Goal: Task Accomplishment & Management: Complete application form

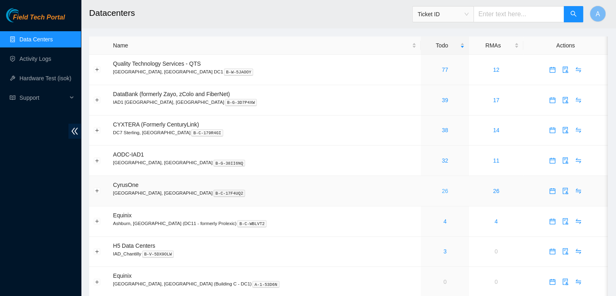
click at [442, 193] on link "26" at bounding box center [445, 190] width 6 height 6
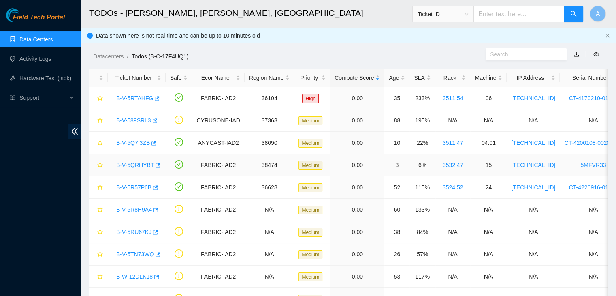
click at [133, 166] on link "B-V-5QRHYBT" at bounding box center [135, 165] width 38 height 6
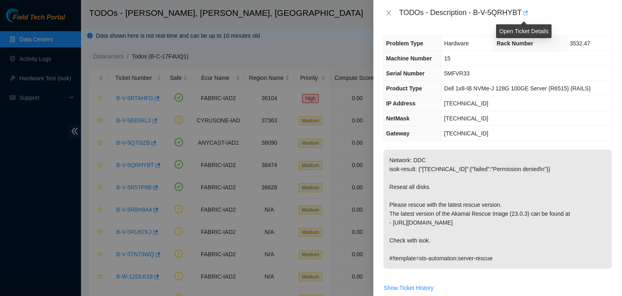
click at [525, 15] on icon "button" at bounding box center [525, 13] width 6 height 6
click at [390, 10] on icon "close" at bounding box center [388, 13] width 6 height 6
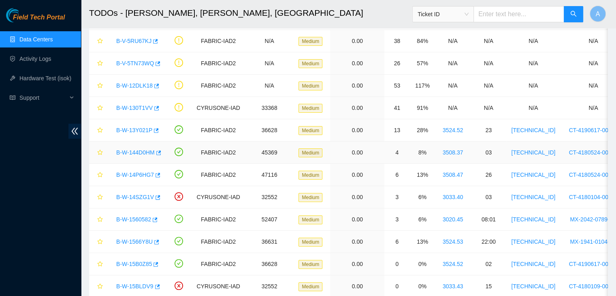
scroll to position [191, 0]
click at [135, 129] on link "B-W-13Y021P" at bounding box center [134, 129] width 36 height 6
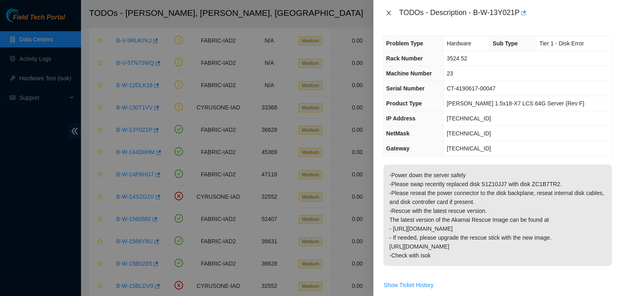
click at [392, 11] on button "Close" at bounding box center [388, 13] width 11 height 8
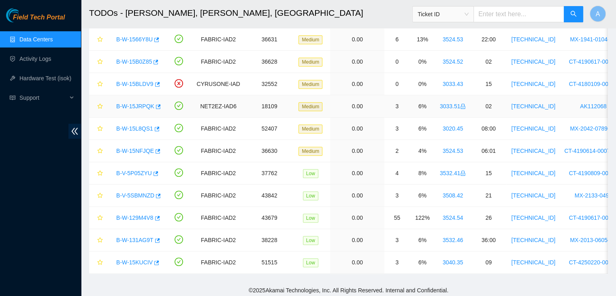
scroll to position [394, 0]
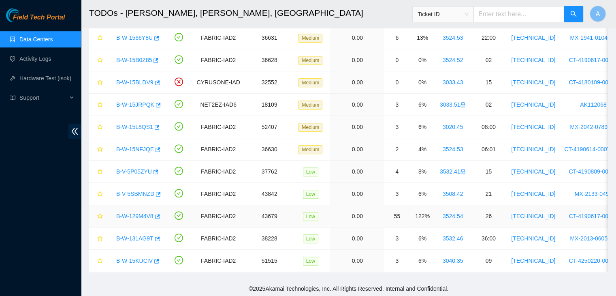
click at [141, 214] on link "B-W-129M4V8" at bounding box center [134, 216] width 37 height 6
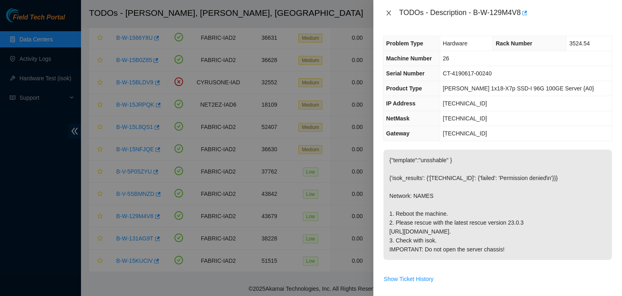
click at [389, 14] on icon "close" at bounding box center [388, 13] width 4 height 5
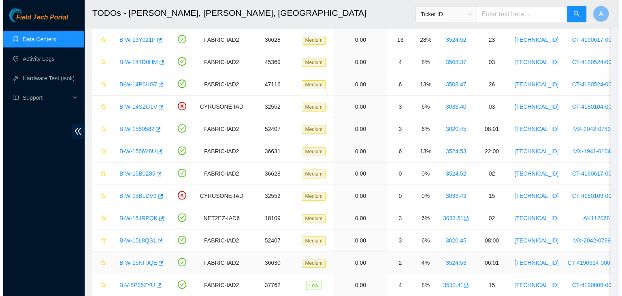
scroll to position [279, 0]
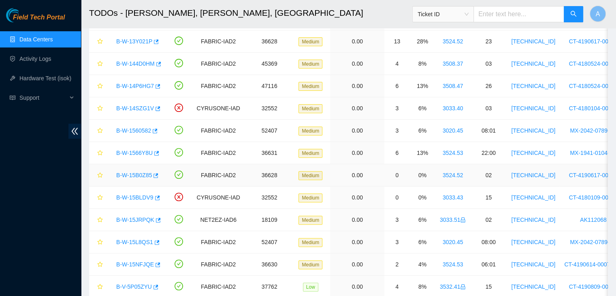
click at [137, 173] on link "B-W-15B0Z85" at bounding box center [134, 175] width 36 height 6
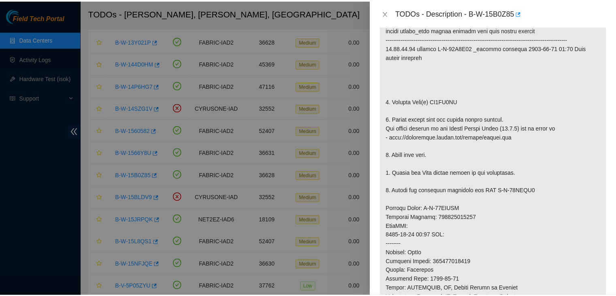
scroll to position [168, 0]
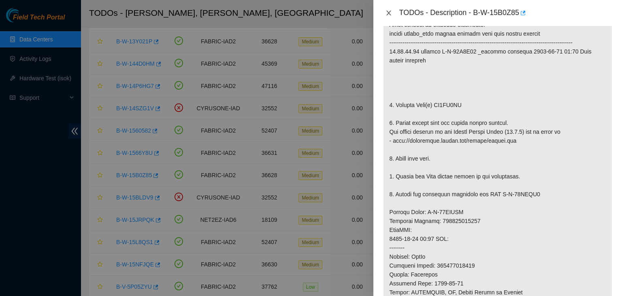
click at [390, 10] on icon "close" at bounding box center [388, 13] width 6 height 6
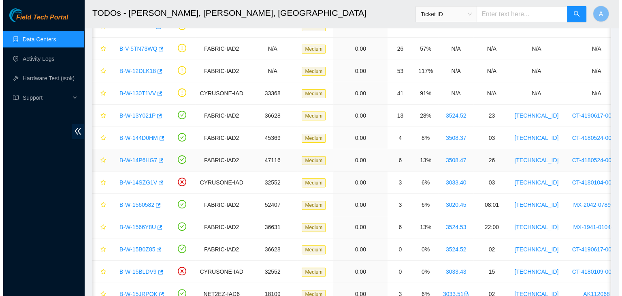
scroll to position [0, 0]
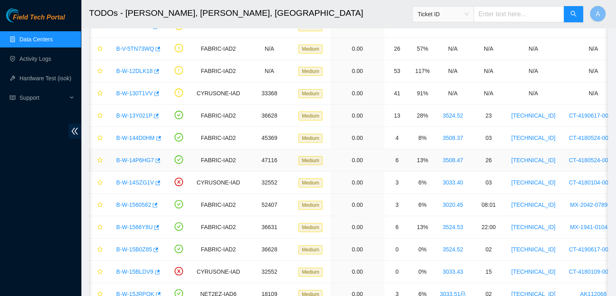
click at [136, 158] on link "B-W-14P6HG7" at bounding box center [135, 160] width 38 height 6
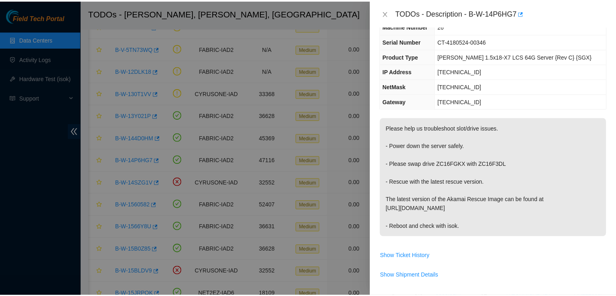
scroll to position [47, 0]
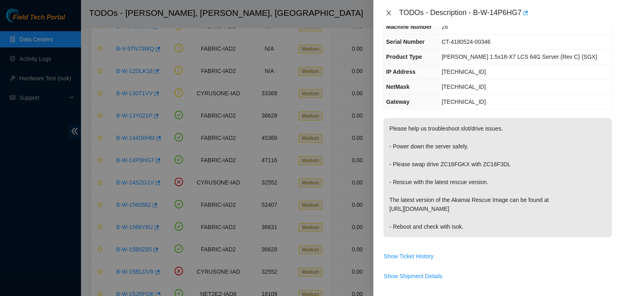
click at [390, 10] on icon "close" at bounding box center [388, 13] width 6 height 6
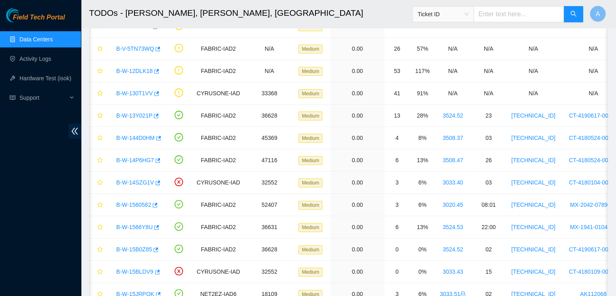
scroll to position [64, 0]
click at [153, 117] on icon "button" at bounding box center [156, 116] width 6 height 6
click at [23, 75] on link "Hardware Test (isok)" at bounding box center [45, 78] width 52 height 6
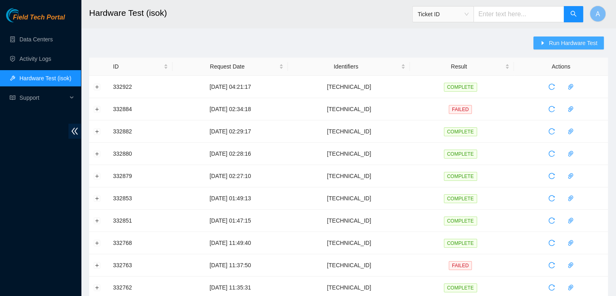
click at [577, 45] on span "Run Hardware Test" at bounding box center [573, 42] width 49 height 9
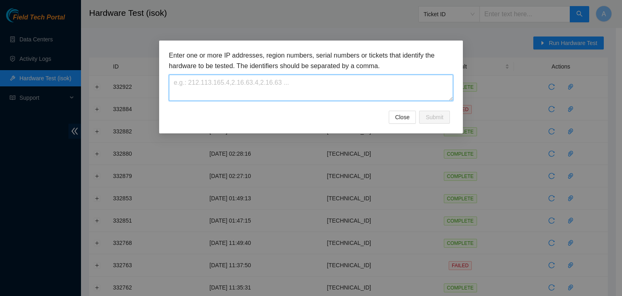
click at [425, 87] on textarea at bounding box center [311, 88] width 284 height 26
paste textarea "[TECHNICAL_ID]"
type textarea "[TECHNICAL_ID]"
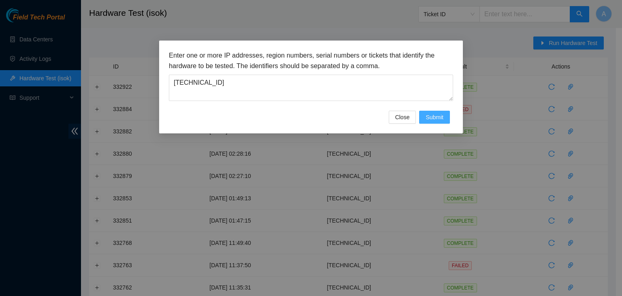
click at [440, 114] on span "Submit" at bounding box center [435, 117] width 18 height 9
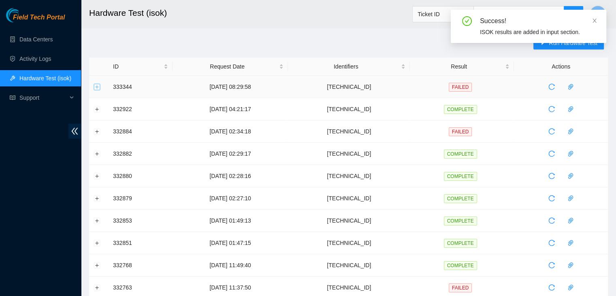
click at [96, 88] on button "Expand row" at bounding box center [97, 86] width 6 height 6
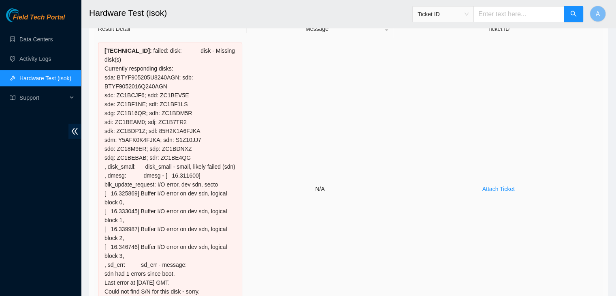
scroll to position [34, 0]
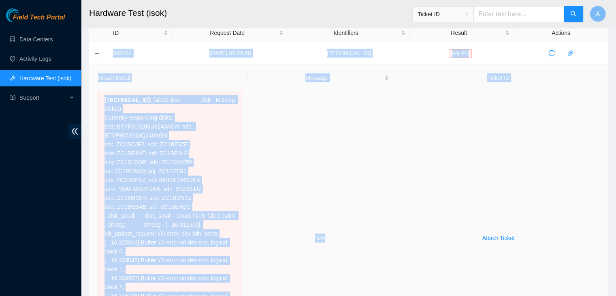
drag, startPoint x: 105, startPoint y: 51, endPoint x: 350, endPoint y: 247, distance: 313.4
copy tbody "333344 08-09-2025 08:29:58 23.36.67.71 FAILED Result Detail Message Ticket ID 2…"
click at [350, 247] on td "N/A" at bounding box center [320, 238] width 147 height 302
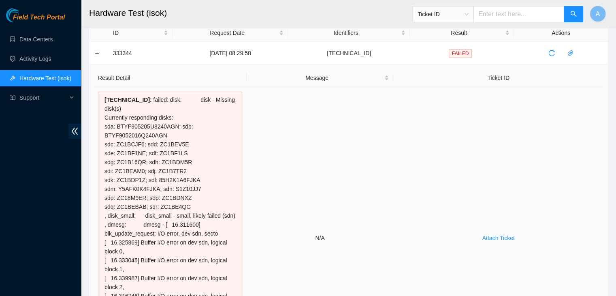
click at [350, 247] on td "N/A" at bounding box center [320, 238] width 147 height 302
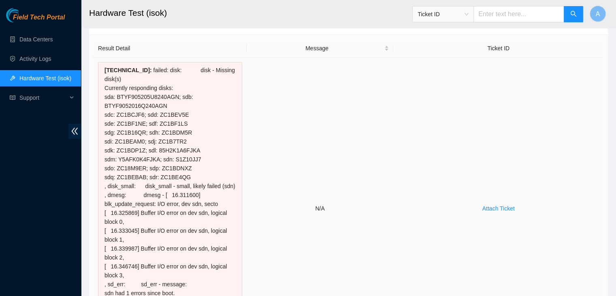
scroll to position [0, 0]
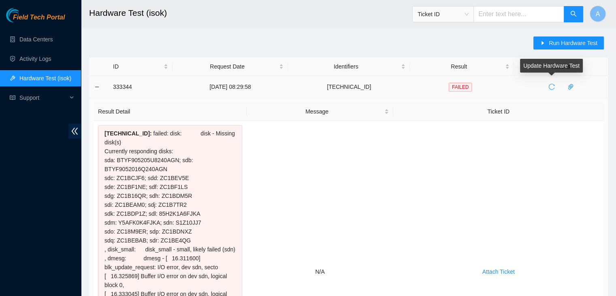
click at [551, 85] on icon "reload" at bounding box center [551, 86] width 6 height 6
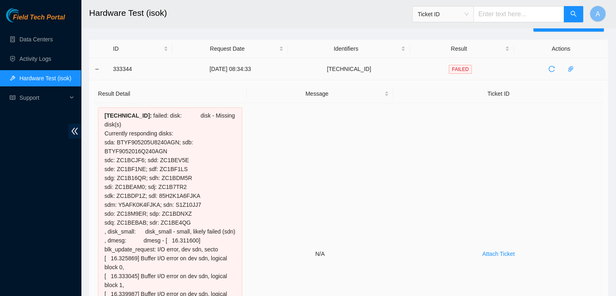
scroll to position [17, 0]
click at [53, 43] on link "Data Centers" at bounding box center [35, 39] width 33 height 6
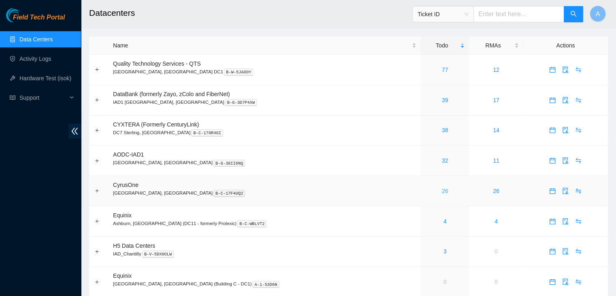
click at [442, 194] on link "26" at bounding box center [445, 190] width 6 height 6
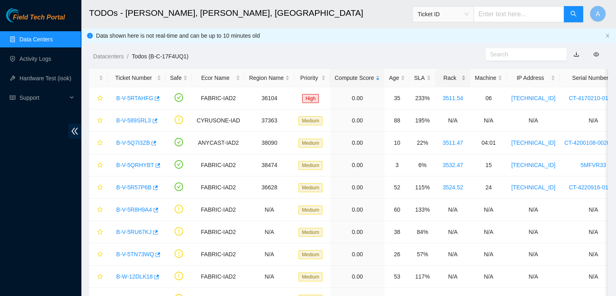
click at [456, 73] on div "Rack" at bounding box center [453, 77] width 26 height 9
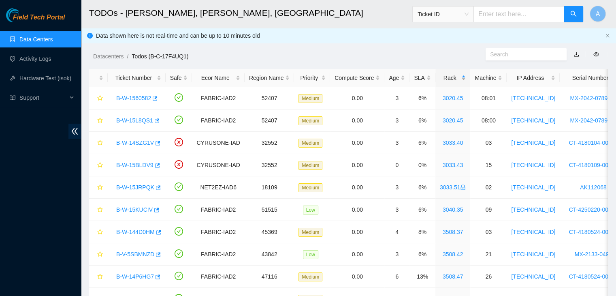
click at [456, 73] on div "Rack" at bounding box center [453, 77] width 26 height 9
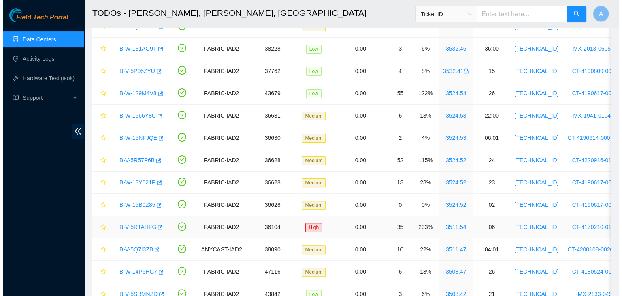
scroll to position [202, 0]
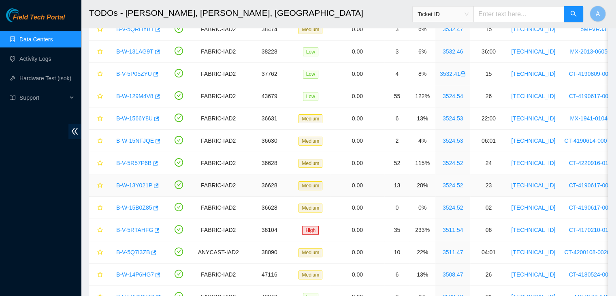
click at [130, 183] on link "B-W-13Y021P" at bounding box center [134, 185] width 36 height 6
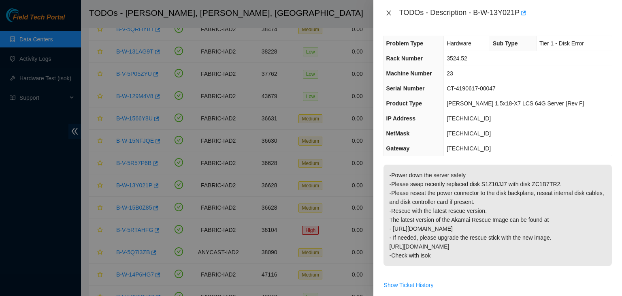
click at [386, 12] on icon "close" at bounding box center [388, 13] width 6 height 6
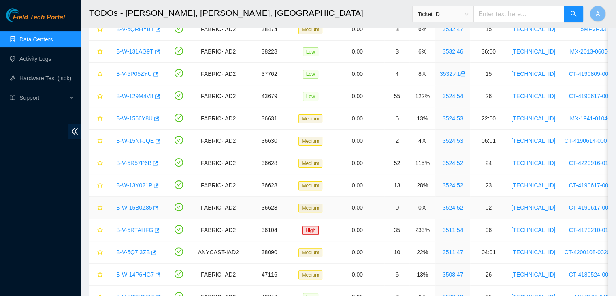
click at [132, 207] on link "B-W-15B0Z85" at bounding box center [134, 207] width 36 height 6
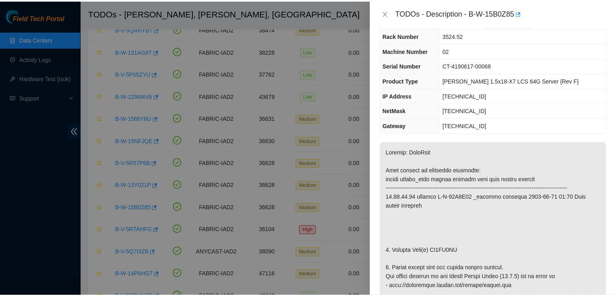
scroll to position [23, 0]
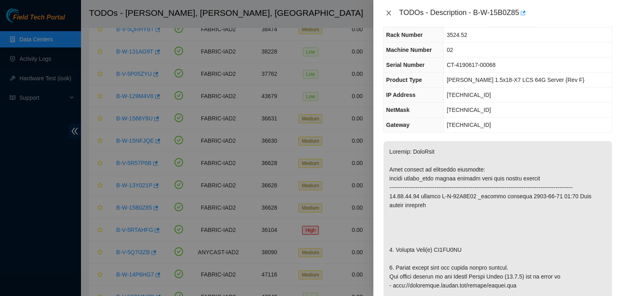
click at [392, 13] on icon "close" at bounding box center [388, 13] width 6 height 6
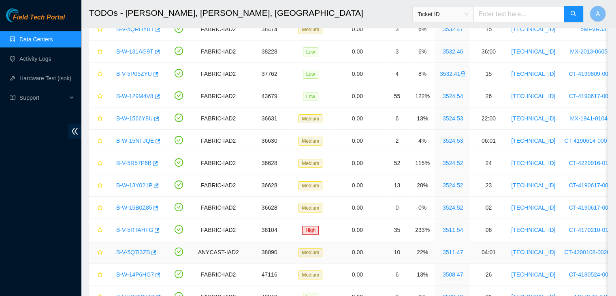
click at [133, 252] on link "B-V-5Q7I3ZB" at bounding box center [133, 252] width 34 height 6
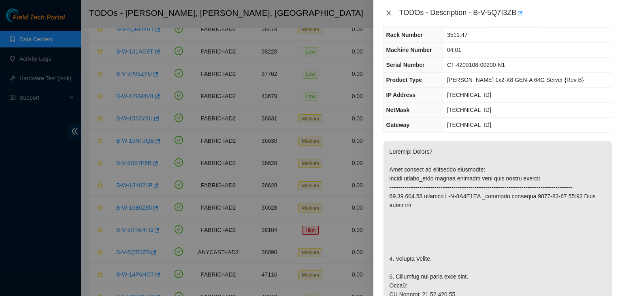
click at [383, 14] on button "Close" at bounding box center [388, 13] width 11 height 8
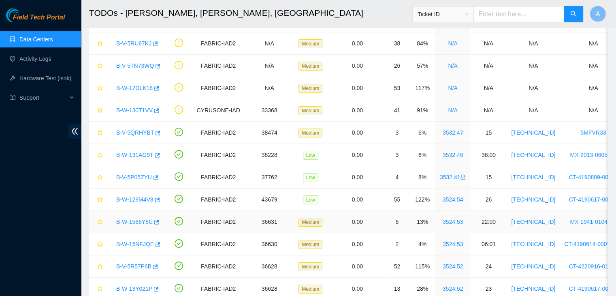
scroll to position [0, 0]
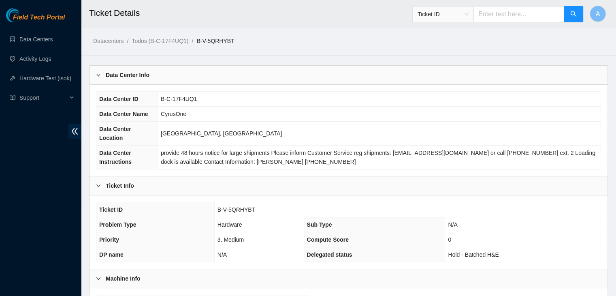
scroll to position [216, 0]
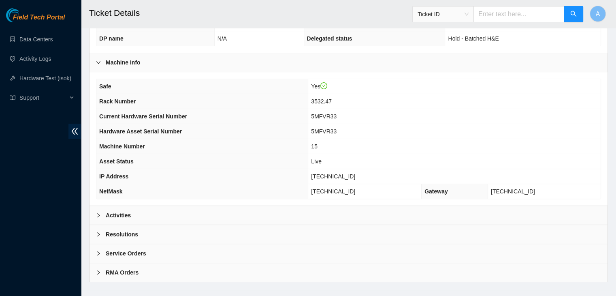
click at [385, 208] on div "Activities" at bounding box center [348, 215] width 518 height 19
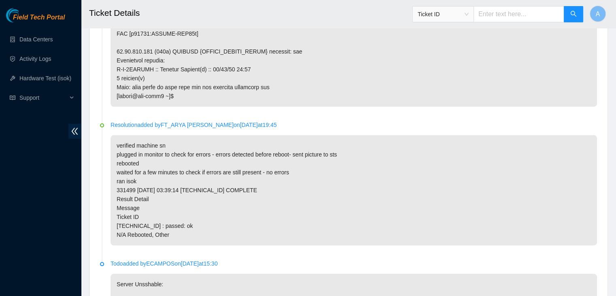
scroll to position [866, 0]
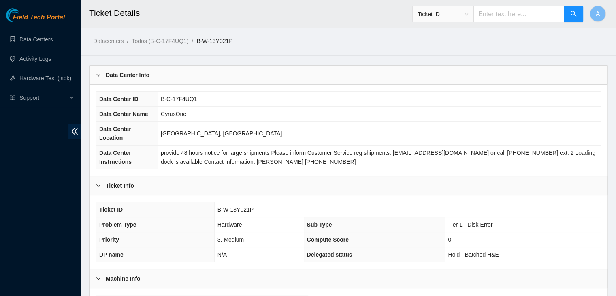
scroll to position [216, 0]
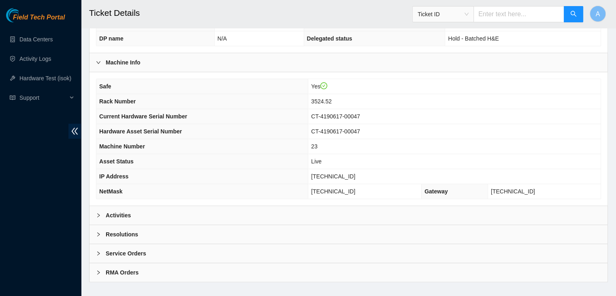
click at [231, 206] on div "Activities" at bounding box center [348, 215] width 518 height 19
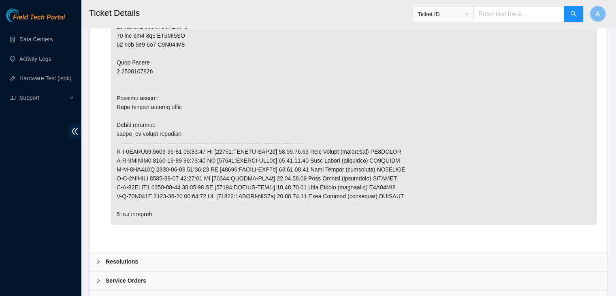
scroll to position [1152, 0]
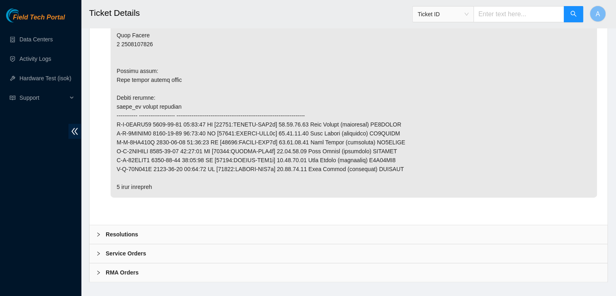
click at [225, 225] on div "Resolutions" at bounding box center [348, 234] width 518 height 19
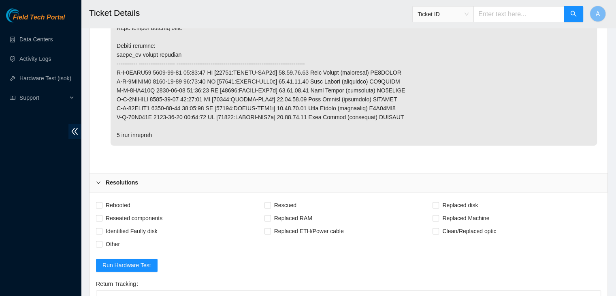
scroll to position [1205, 0]
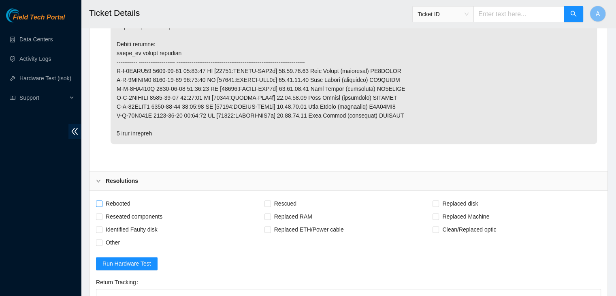
click at [121, 197] on span "Rebooted" at bounding box center [117, 203] width 31 height 13
click at [102, 200] on input "Rebooted" at bounding box center [99, 203] width 6 height 6
checkbox input "true"
click at [131, 210] on span "Reseated components" at bounding box center [133, 216] width 63 height 13
click at [102, 213] on input "Reseated components" at bounding box center [99, 216] width 6 height 6
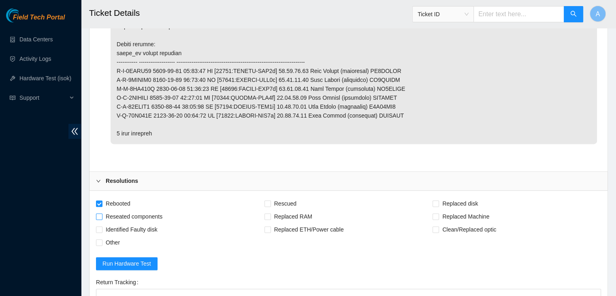
checkbox input "true"
click at [289, 197] on span "Rescued" at bounding box center [285, 203] width 29 height 13
click at [270, 200] on input "Rescued" at bounding box center [267, 203] width 6 height 6
checkbox input "true"
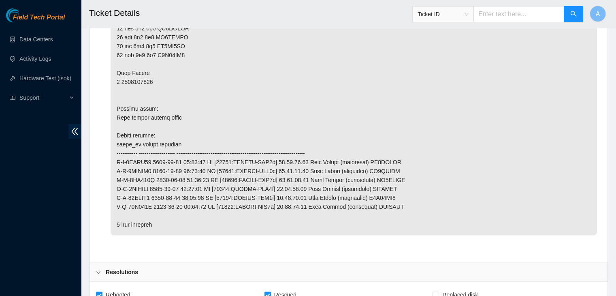
scroll to position [1360, 0]
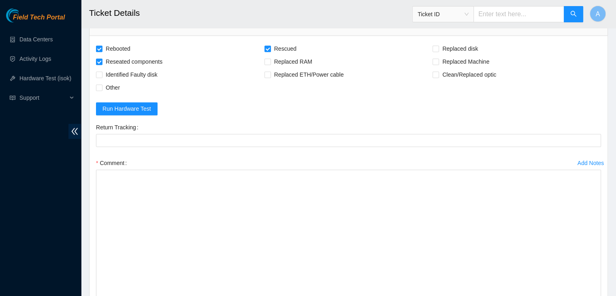
drag, startPoint x: 598, startPoint y: 187, endPoint x: 598, endPoint y: 312, distance: 125.1
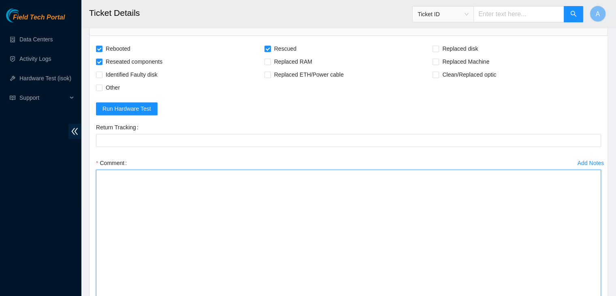
click at [530, 261] on textarea "Comment" at bounding box center [348, 247] width 505 height 156
paste textarea "verified machine sn safely powered down machine unracked machine swapped recent…"
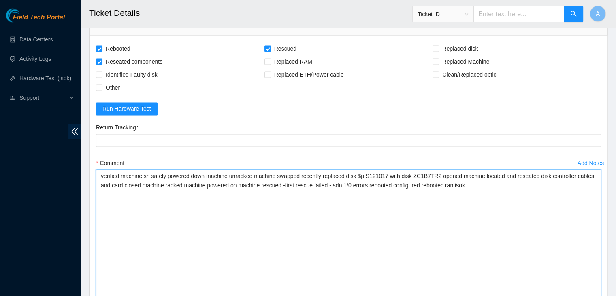
click at [150, 169] on textarea "verified machine sn safely powered down machine unracked machine swapped recent…" at bounding box center [348, 247] width 505 height 156
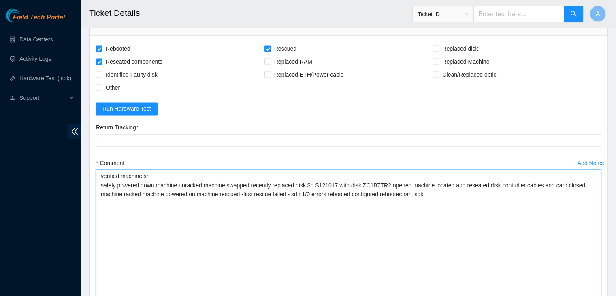
click at [177, 174] on textarea "verified machine sn safely powered down machine unracked machine swapped recent…" at bounding box center [348, 247] width 505 height 156
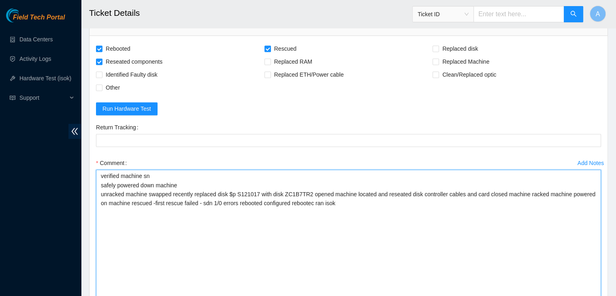
click at [148, 182] on textarea "verified machine sn safely powered down machine unracked machine swapped recent…" at bounding box center [348, 247] width 505 height 156
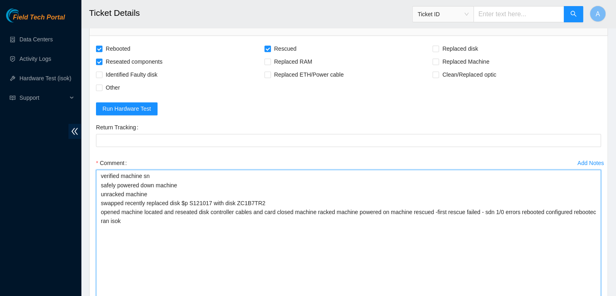
click at [144, 201] on textarea "verified machine sn safely powered down machine unracked machine swapped recent…" at bounding box center [348, 247] width 505 height 156
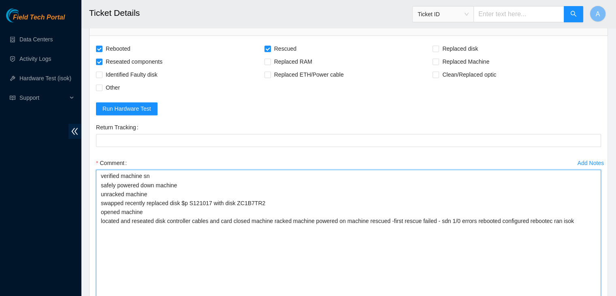
click at [233, 209] on textarea "verified machine sn safely powered down machine unracked machine swapped recent…" at bounding box center [348, 247] width 505 height 156
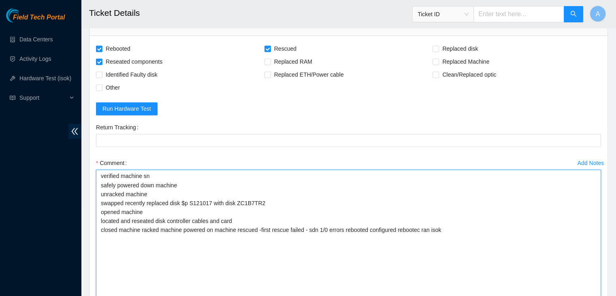
click at [141, 219] on textarea "verified machine sn safely powered down machine unracked machine swapped recent…" at bounding box center [348, 247] width 505 height 156
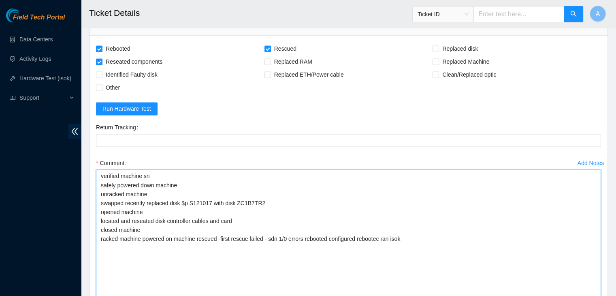
click at [143, 228] on textarea "verified machine sn safely powered down machine unracked machine swapped recent…" at bounding box center [348, 247] width 505 height 156
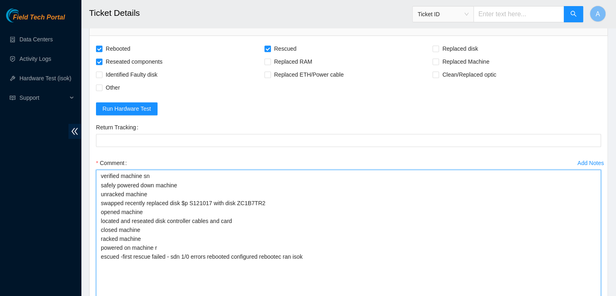
click at [206, 247] on textarea "verified machine sn safely powered down machine unracked machine swapped recent…" at bounding box center [348, 247] width 505 height 156
click at [154, 253] on textarea "verified machine sn safely powered down machine unracked machine swapped recent…" at bounding box center [348, 247] width 505 height 156
click at [123, 263] on textarea "verified machine sn safely powered down machine unracked machine swapped recent…" at bounding box center [348, 247] width 505 height 156
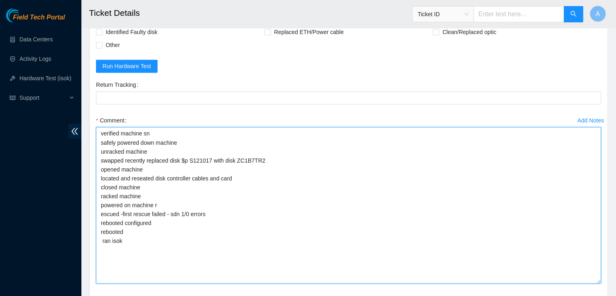
scroll to position [1403, 0]
click at [155, 192] on textarea "verified machine sn safely powered down machine unracked machine swapped recent…" at bounding box center [348, 204] width 505 height 156
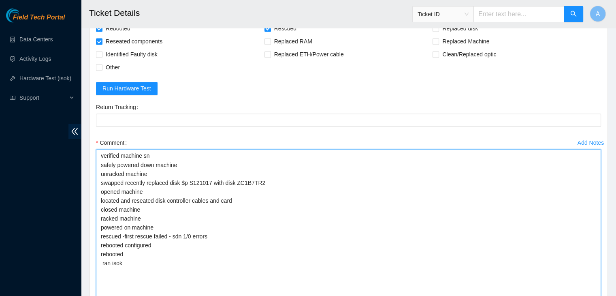
scroll to position [1382, 0]
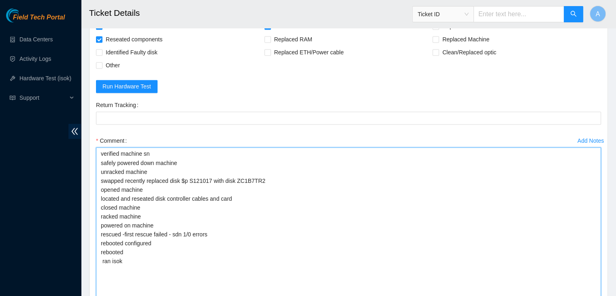
click at [187, 222] on textarea "verified machine sn safely powered down machine unracked machine swapped recent…" at bounding box center [348, 225] width 505 height 156
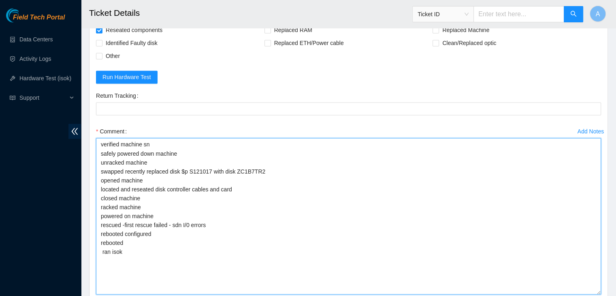
scroll to position [1403, 0]
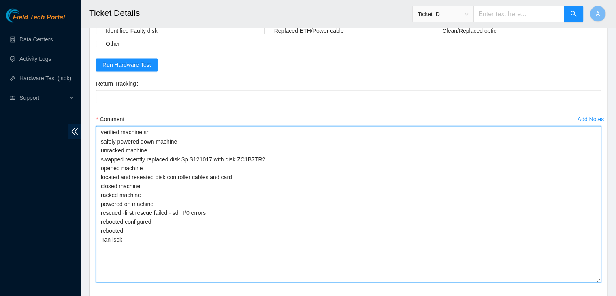
click at [102, 230] on textarea "verified machine sn safely powered down machine unracked machine swapped recent…" at bounding box center [348, 204] width 505 height 156
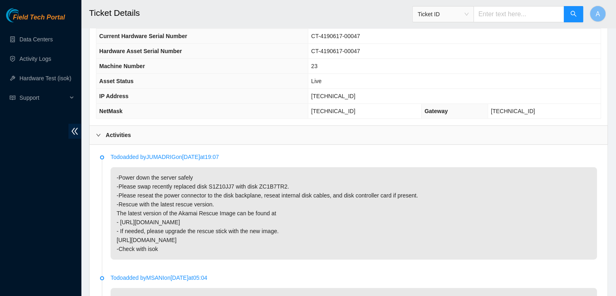
scroll to position [294, 0]
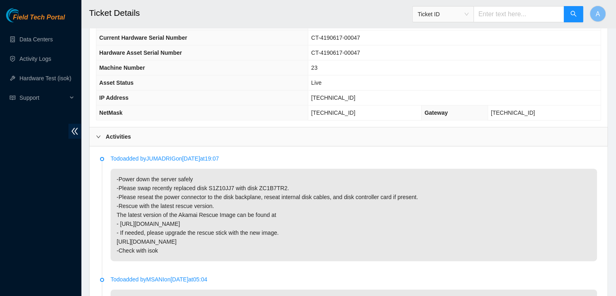
click at [353, 94] on span "23.36.67.71" at bounding box center [333, 97] width 44 height 6
copy span "23.36.67.71"
click at [353, 94] on span "23.36.67.71" at bounding box center [333, 97] width 44 height 6
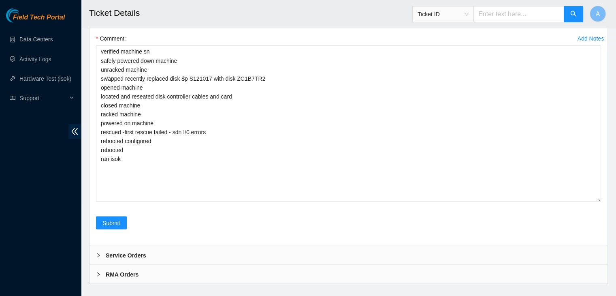
scroll to position [1485, 0]
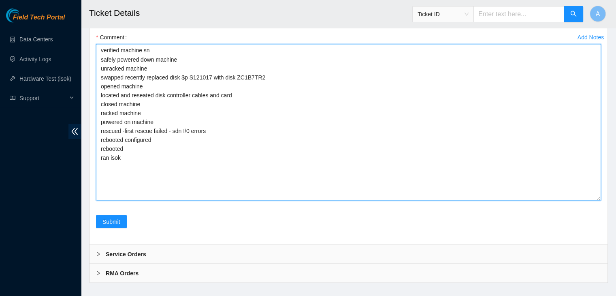
click at [290, 161] on textarea "verified machine sn safely powered down machine unracked machine swapped recent…" at bounding box center [348, 122] width 505 height 156
paste textarea "333344 08-09-2025 08:29:58 23.36.67.71 FAILED Result Detail Message Ticket ID 2…"
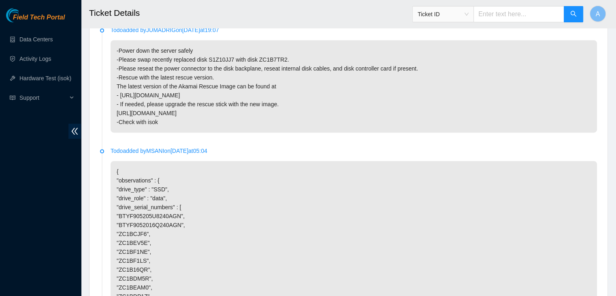
scroll to position [421, 0]
click at [219, 48] on p "-Power down the server safely -Please swap recently replaced disk S1Z10JJ7 with…" at bounding box center [354, 87] width 486 height 92
copy p "S1Z10JJ7"
click at [219, 48] on p "-Power down the server safely -Please swap recently replaced disk S1Z10JJ7 with…" at bounding box center [354, 87] width 486 height 92
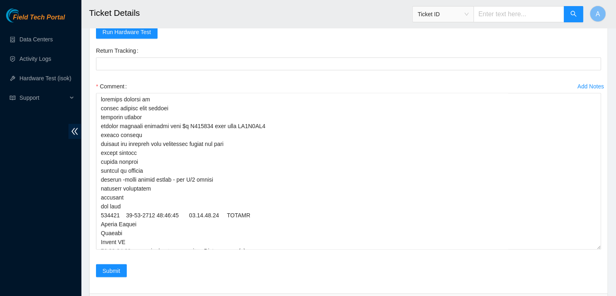
scroll to position [1438, 0]
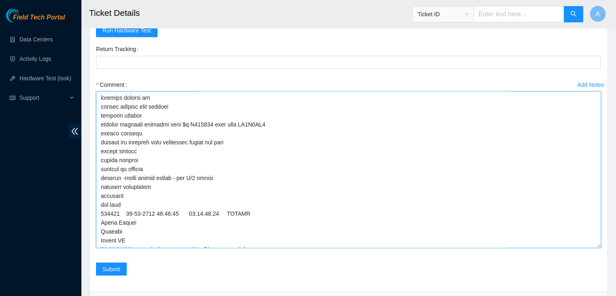
click at [210, 117] on textarea "Comment" at bounding box center [348, 169] width 505 height 156
click at [210, 109] on textarea "Comment" at bounding box center [348, 169] width 505 height 156
paste textarea "S1Z10JJ7"
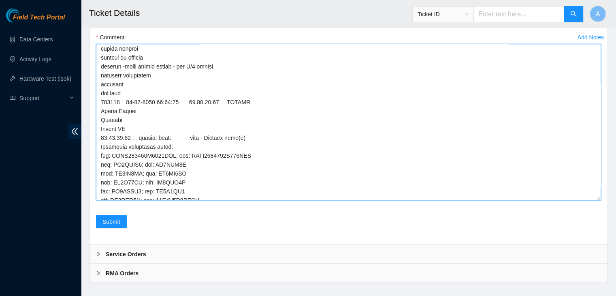
scroll to position [58, 0]
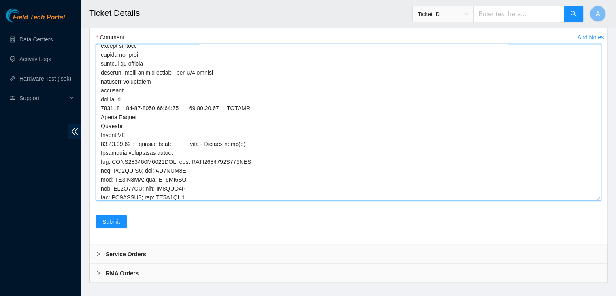
click at [126, 71] on textarea "Comment" at bounding box center [348, 122] width 505 height 156
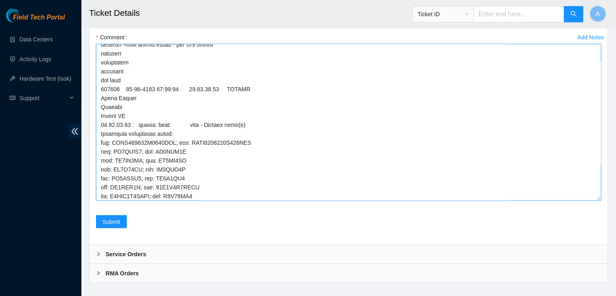
scroll to position [230, 0]
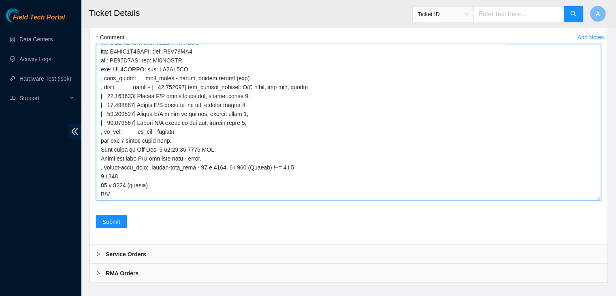
click at [244, 181] on textarea "Comment" at bounding box center [348, 122] width 505 height 156
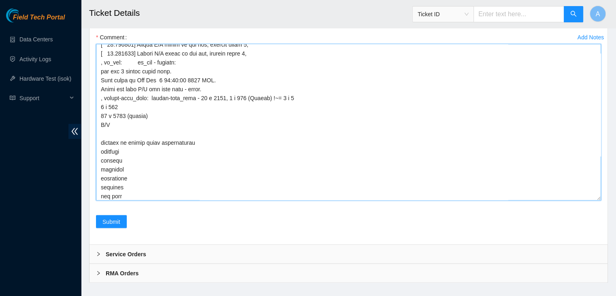
scroll to position [309, 0]
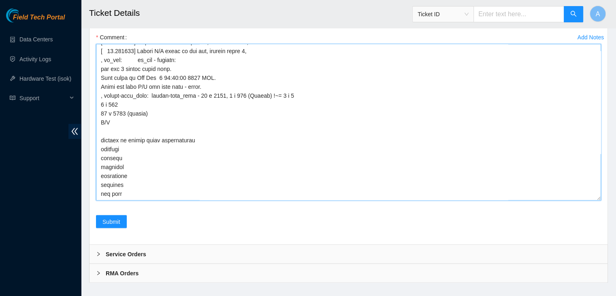
type textarea "verified machine sn safely powered down machine unracked machine swapped recent…"
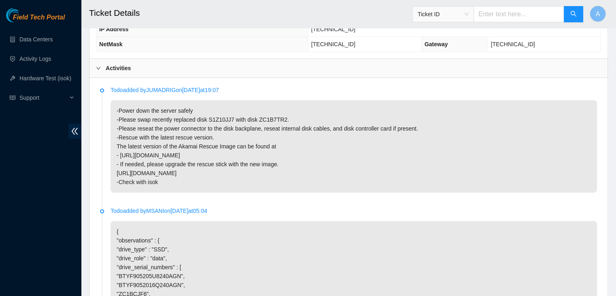
scroll to position [352, 0]
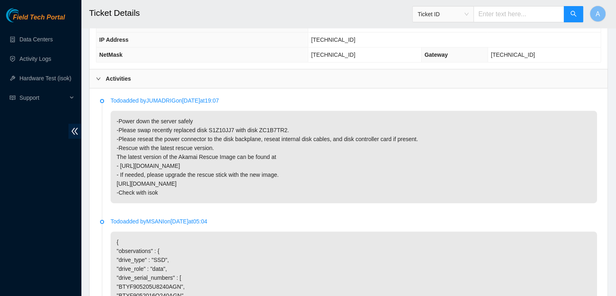
click at [439, 174] on p "-Power down the server safely -Please swap recently replaced disk S1Z10JJ7 with…" at bounding box center [354, 157] width 486 height 92
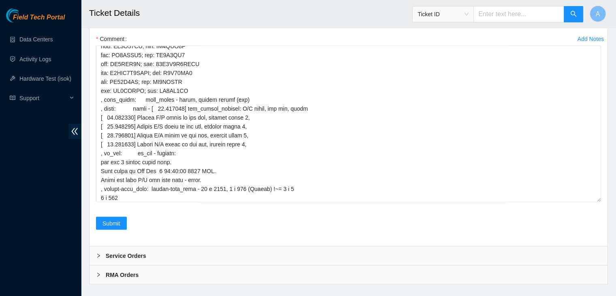
scroll to position [1485, 0]
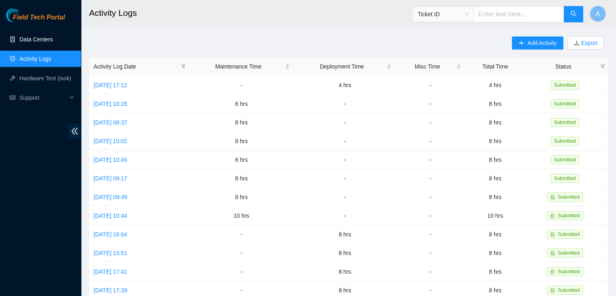
click at [53, 40] on link "Data Centers" at bounding box center [35, 39] width 33 height 6
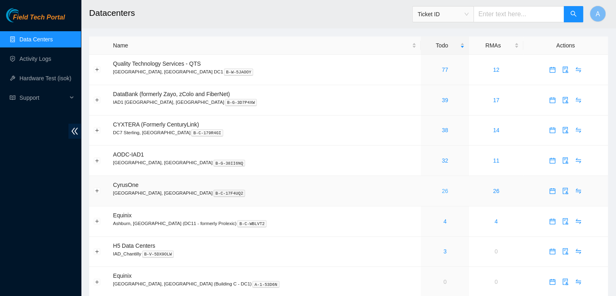
click at [442, 190] on link "26" at bounding box center [445, 190] width 6 height 6
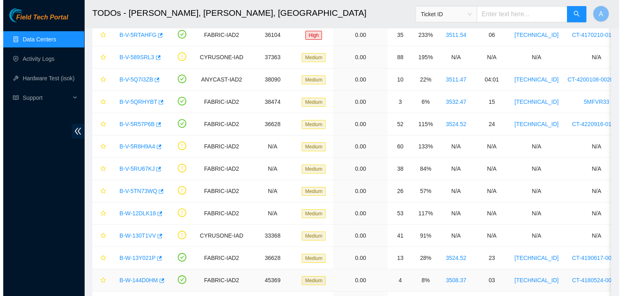
scroll to position [63, 0]
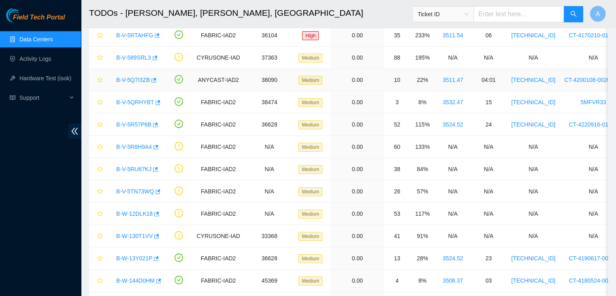
click at [132, 77] on link "B-V-5Q7I3ZB" at bounding box center [133, 80] width 34 height 6
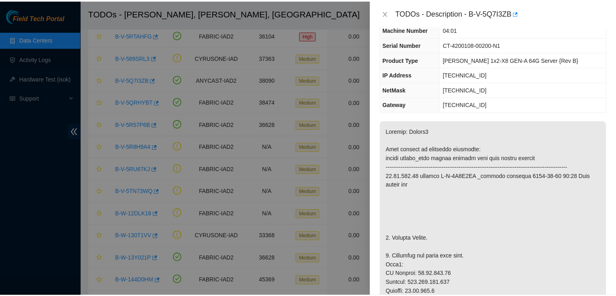
scroll to position [25, 0]
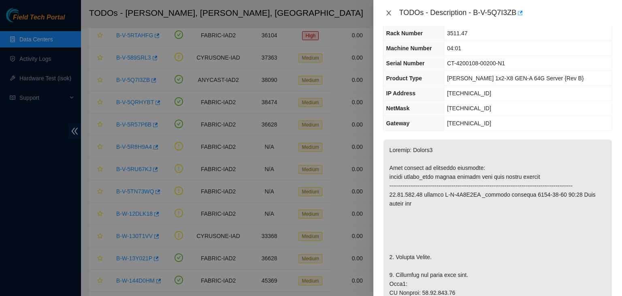
click at [391, 10] on icon "close" at bounding box center [388, 13] width 6 height 6
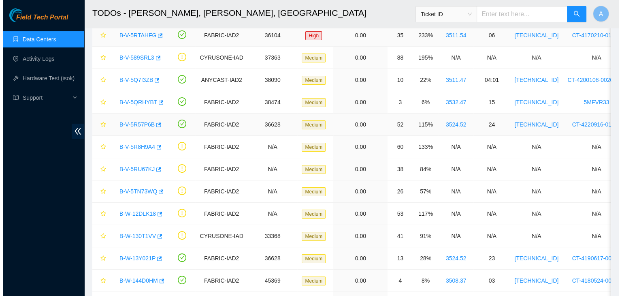
scroll to position [34, 0]
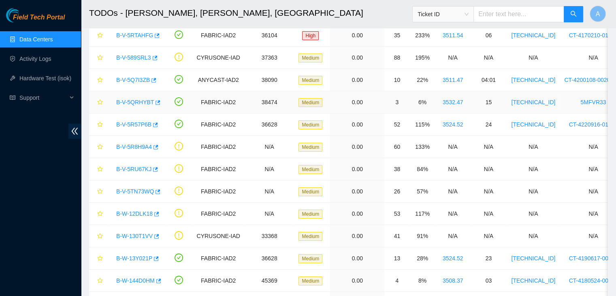
click at [141, 101] on link "B-V-5QRHYBT" at bounding box center [135, 102] width 38 height 6
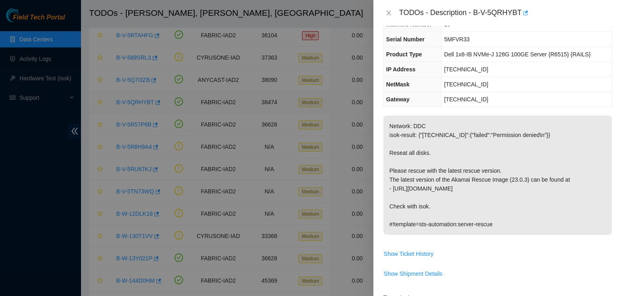
scroll to position [25, 0]
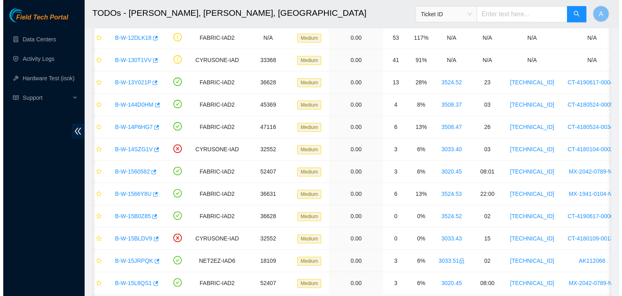
scroll to position [231, 0]
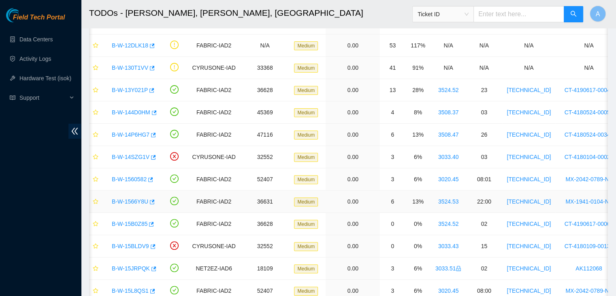
click at [130, 200] on link "B-W-1566Y8U" at bounding box center [130, 201] width 36 height 6
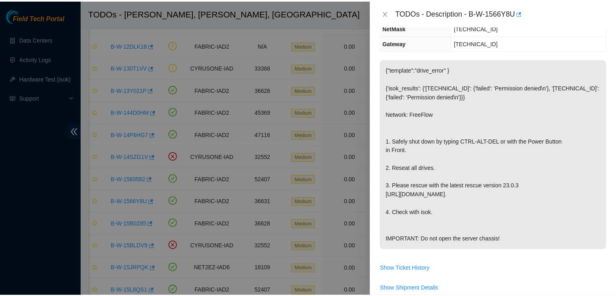
scroll to position [108, 0]
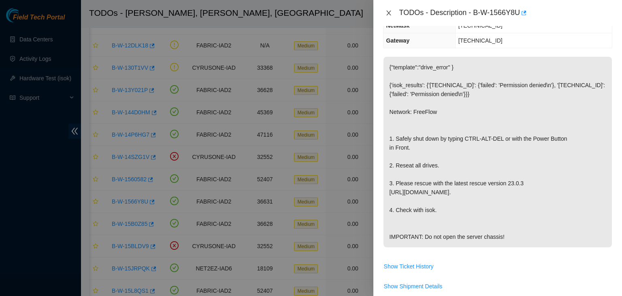
click at [389, 16] on icon "close" at bounding box center [388, 13] width 6 height 6
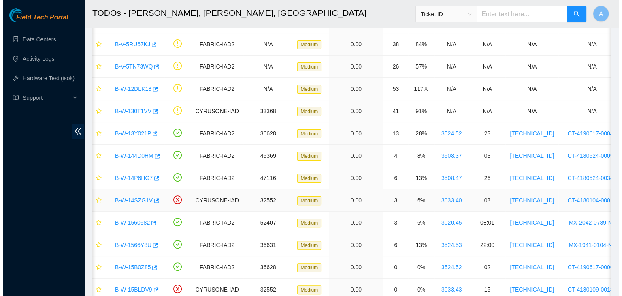
scroll to position [184, 0]
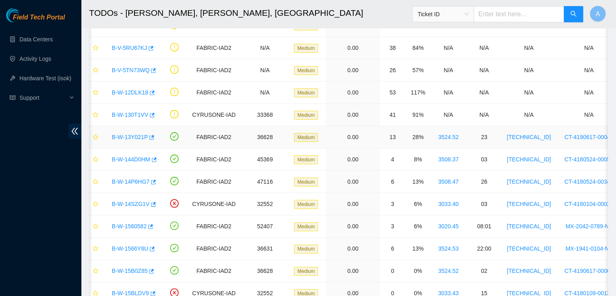
click at [138, 134] on link "B-W-13Y021P" at bounding box center [130, 137] width 36 height 6
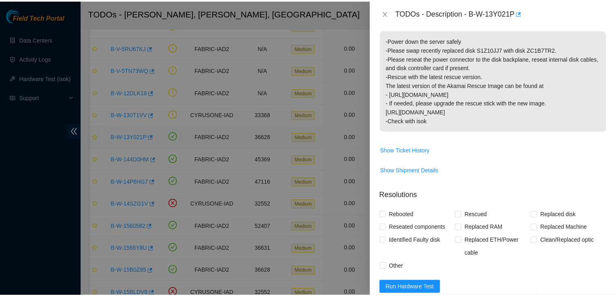
scroll to position [108, 0]
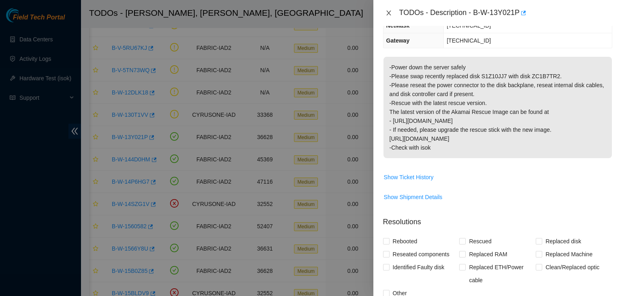
click at [392, 13] on button "Close" at bounding box center [388, 13] width 11 height 8
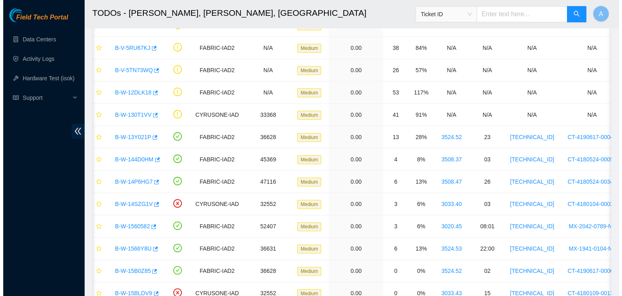
scroll to position [134, 0]
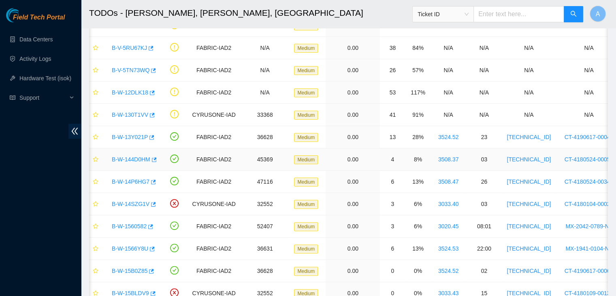
click at [136, 156] on link "B-W-144D0HM" at bounding box center [131, 159] width 38 height 6
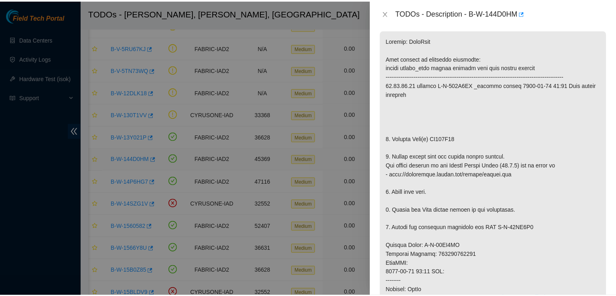
scroll to position [108, 0]
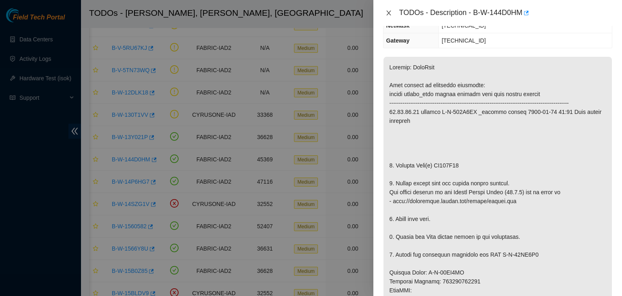
click at [388, 13] on icon "close" at bounding box center [388, 13] width 4 height 5
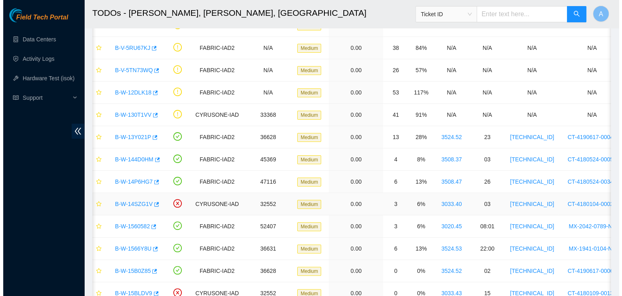
scroll to position [134, 0]
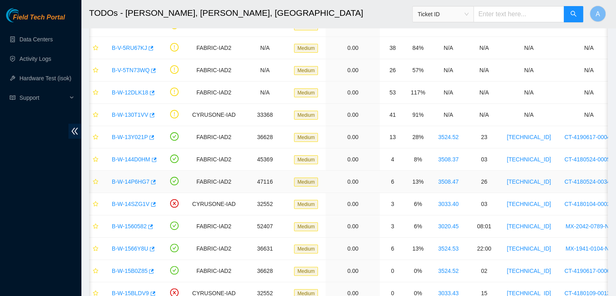
click at [128, 181] on link "B-W-14P6HG7" at bounding box center [131, 181] width 38 height 6
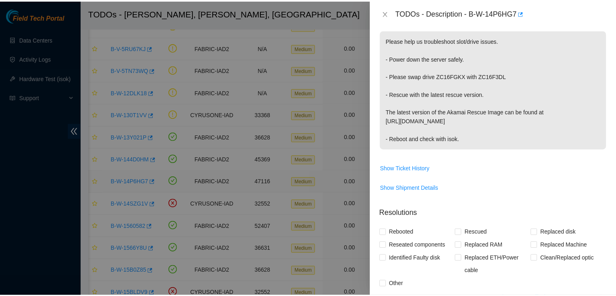
scroll to position [108, 0]
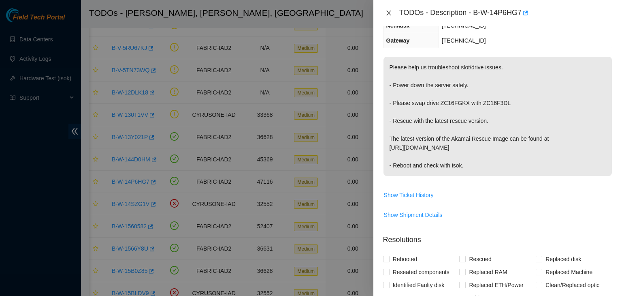
click at [389, 13] on icon "close" at bounding box center [388, 13] width 4 height 5
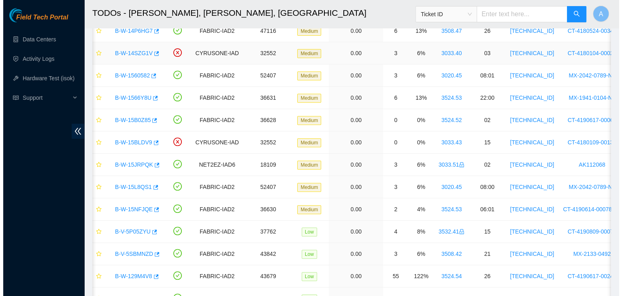
scroll to position [335, 0]
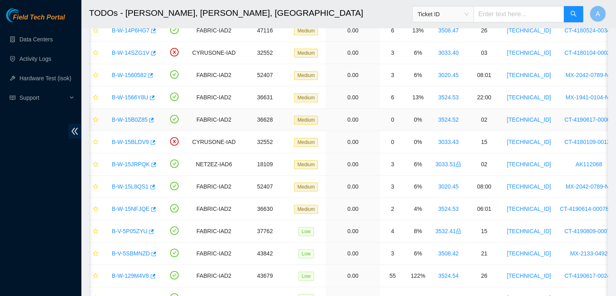
click at [130, 119] on link "B-W-15B0Z85" at bounding box center [130, 119] width 36 height 6
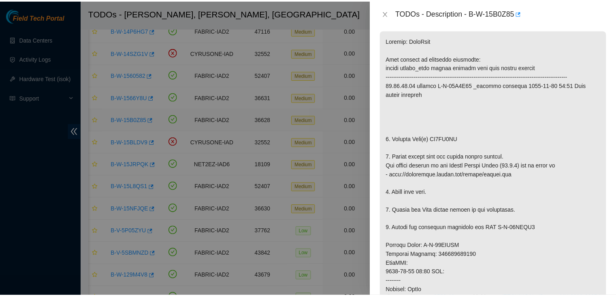
scroll to position [108, 0]
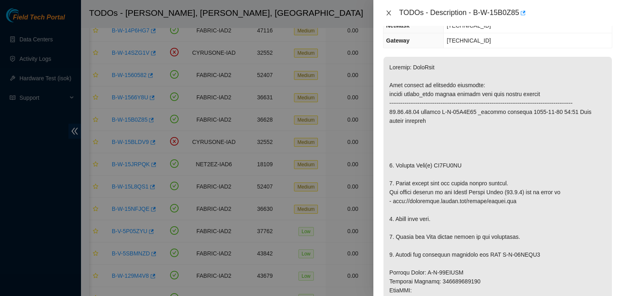
click at [385, 13] on icon "close" at bounding box center [388, 13] width 6 height 6
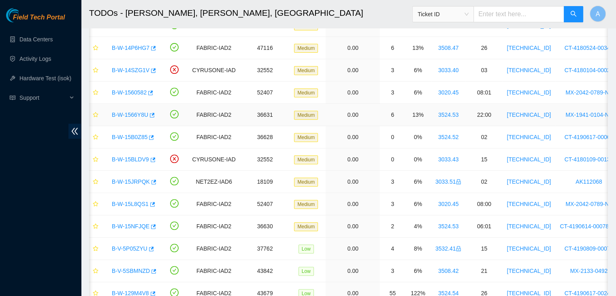
scroll to position [317, 0]
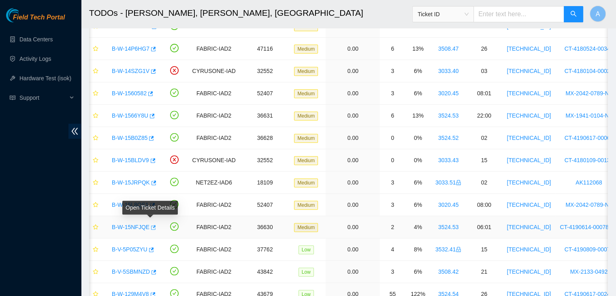
click at [151, 225] on icon "button" at bounding box center [153, 227] width 5 height 4
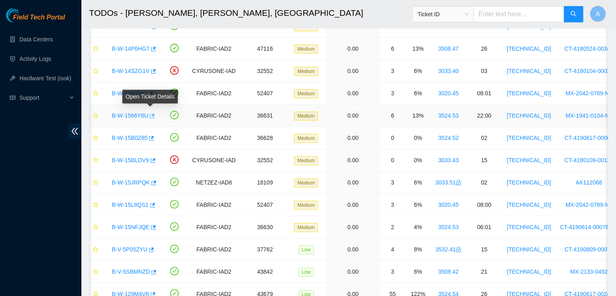
click at [150, 115] on icon "button" at bounding box center [152, 115] width 5 height 4
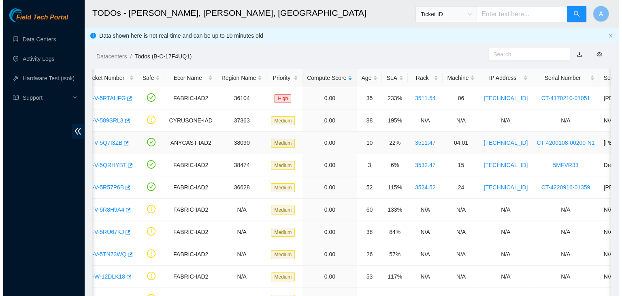
scroll to position [0, 0]
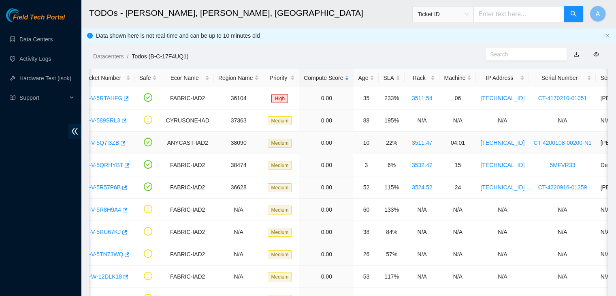
click at [111, 142] on link "B-V-5Q7I3ZB" at bounding box center [102, 142] width 34 height 6
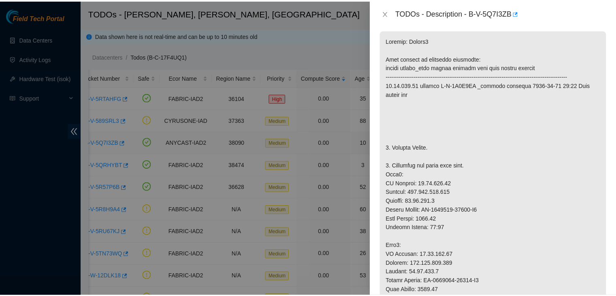
scroll to position [108, 0]
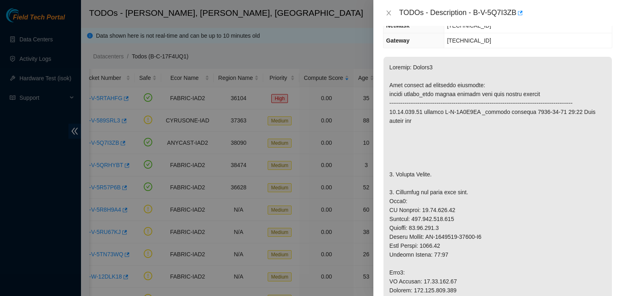
click at [386, 17] on div "TODOs - Description - B-V-5Q7I3ZB" at bounding box center [497, 12] width 229 height 13
click at [387, 13] on icon "close" at bounding box center [388, 13] width 6 height 6
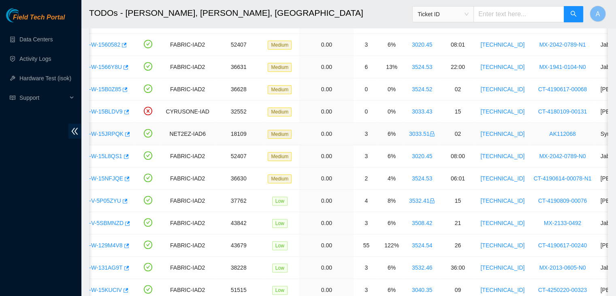
scroll to position [370, 0]
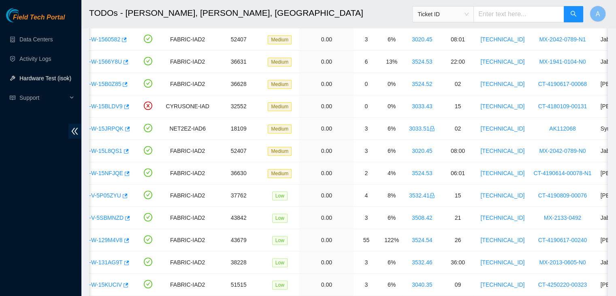
click at [53, 75] on link "Hardware Test (isok)" at bounding box center [45, 78] width 52 height 6
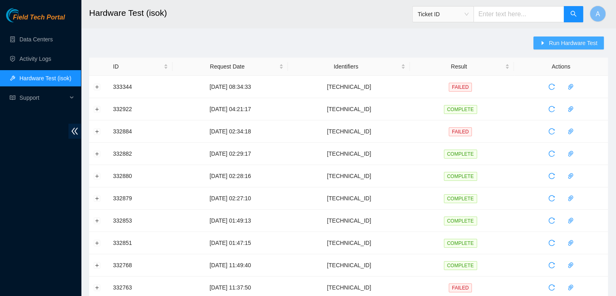
click at [561, 39] on span "Run Hardware Test" at bounding box center [573, 42] width 49 height 9
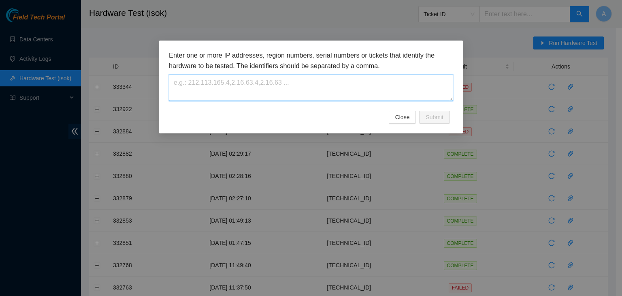
click at [398, 81] on textarea at bounding box center [311, 88] width 284 height 26
paste textarea "23.36.67.15"
type textarea "23.36.67.15"
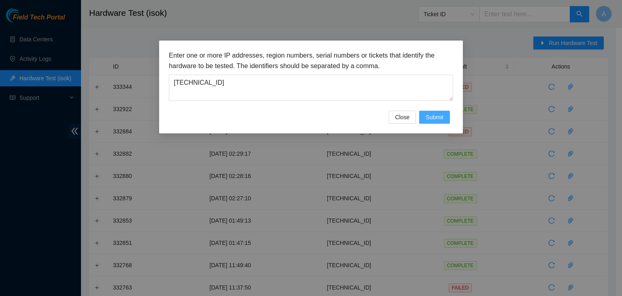
click at [438, 113] on span "Submit" at bounding box center [435, 117] width 18 height 9
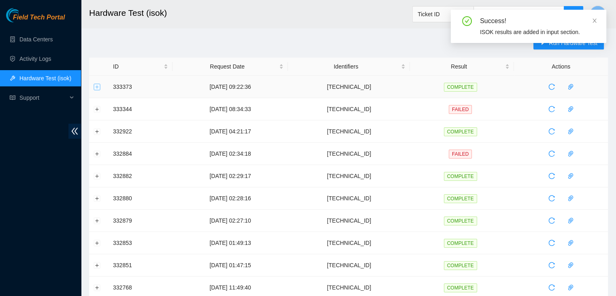
click at [94, 87] on button "Expand row" at bounding box center [97, 86] width 6 height 6
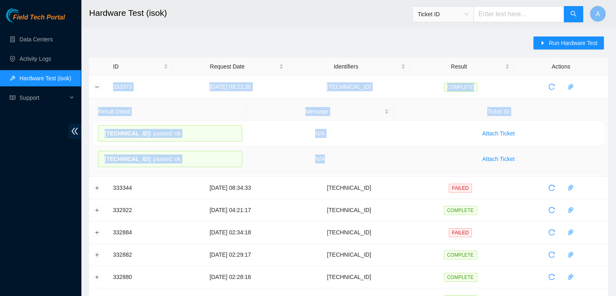
drag, startPoint x: 113, startPoint y: 88, endPoint x: 355, endPoint y: 159, distance: 252.4
copy tbody "333373 08-09-2025 09:22:36 23.36.67.15 COMPLETE Result Detail Message Ticket ID…"
click at [355, 159] on td "N/A" at bounding box center [320, 159] width 147 height 26
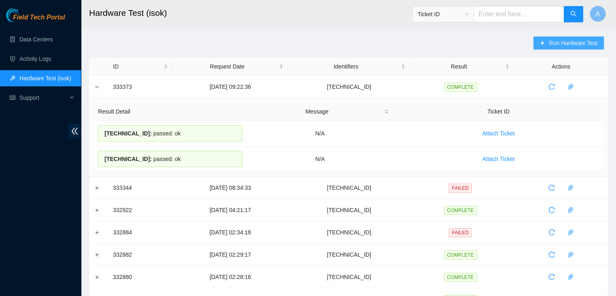
click at [555, 44] on span "Run Hardware Test" at bounding box center [573, 42] width 49 height 9
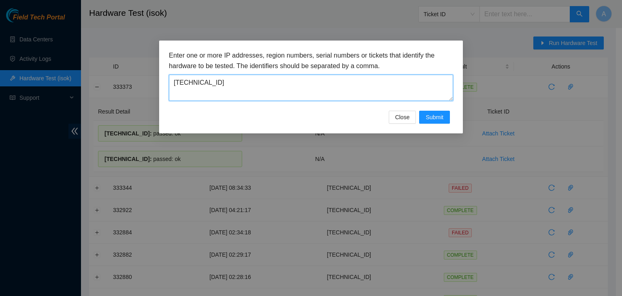
click at [353, 80] on textarea "23.36.67.15" at bounding box center [311, 88] width 284 height 26
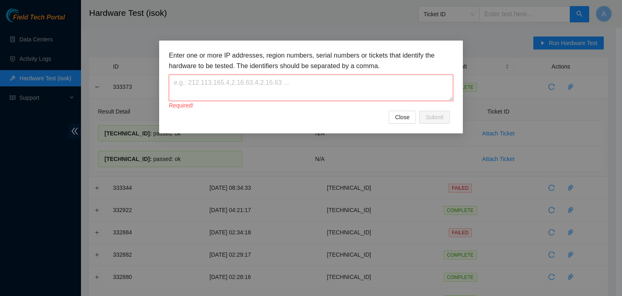
paste textarea "23.36.67.46"
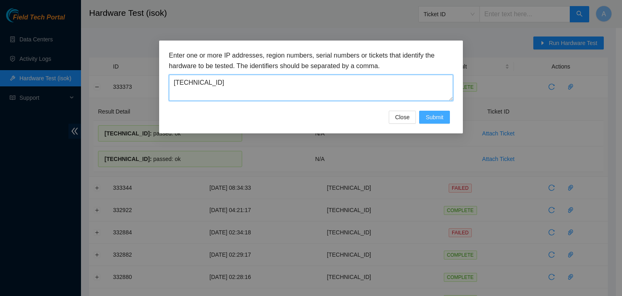
type textarea "23.36.67.46"
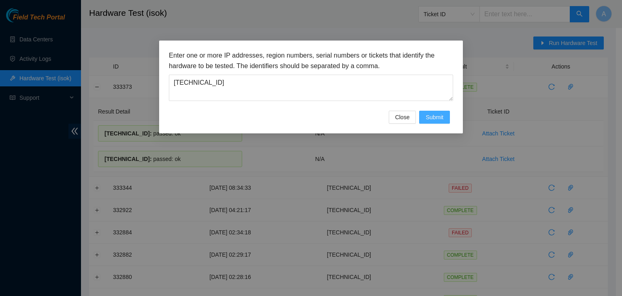
click at [431, 118] on span "Submit" at bounding box center [435, 117] width 18 height 9
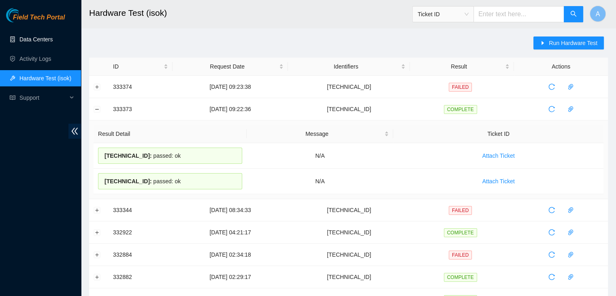
click at [38, 36] on link "Data Centers" at bounding box center [35, 39] width 33 height 6
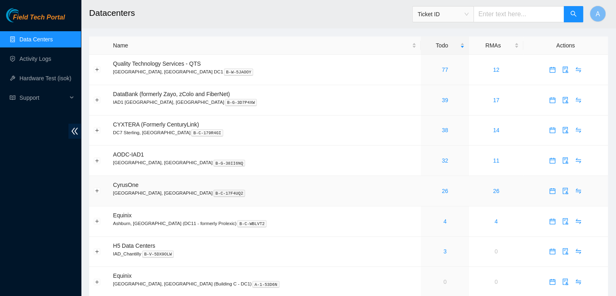
click at [425, 192] on div "26" at bounding box center [444, 190] width 39 height 9
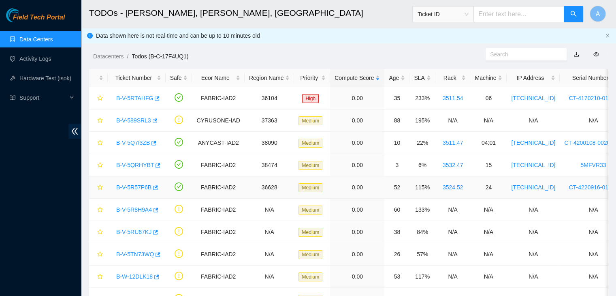
click at [413, 192] on td "115%" at bounding box center [422, 187] width 26 height 22
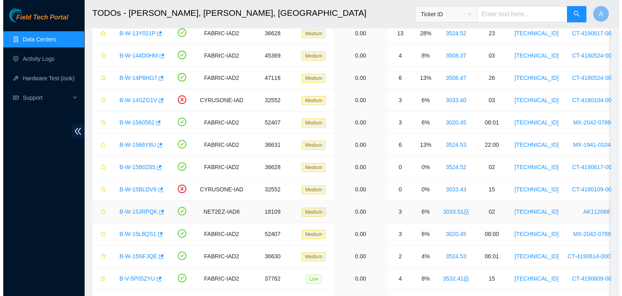
scroll to position [286, 0]
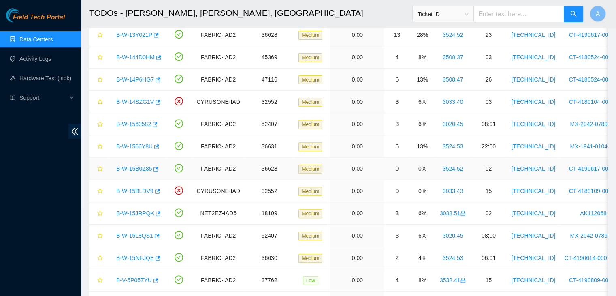
click at [140, 169] on link "B-W-15B0Z85" at bounding box center [134, 168] width 36 height 6
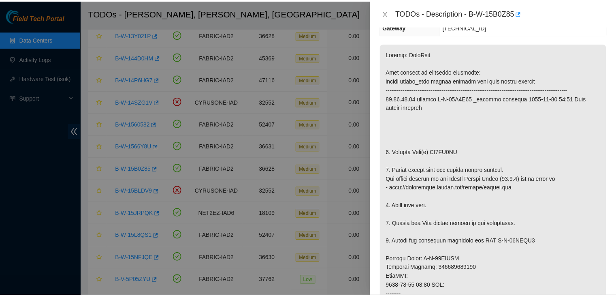
scroll to position [155, 0]
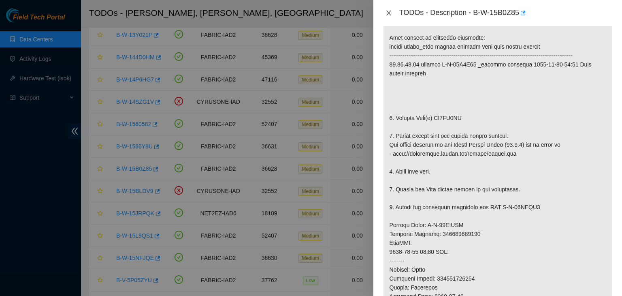
click at [388, 14] on icon "close" at bounding box center [388, 13] width 6 height 6
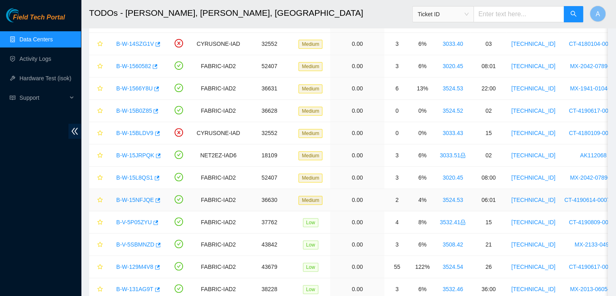
scroll to position [345, 0]
click at [51, 61] on link "Activity Logs" at bounding box center [35, 58] width 32 height 6
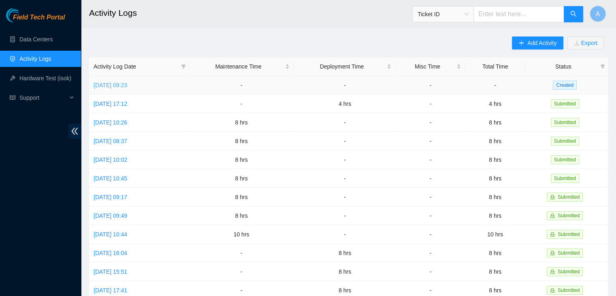
click at [127, 86] on link "Mon, 08 Sep 2025 09:23" at bounding box center [111, 85] width 34 height 6
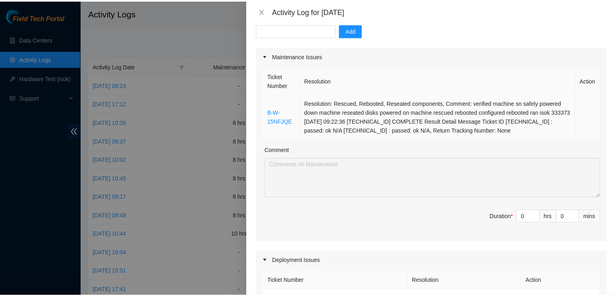
scroll to position [73, 0]
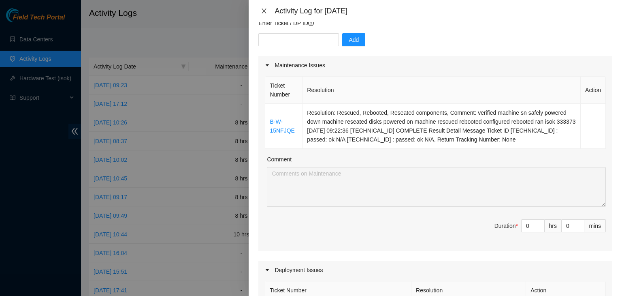
click at [264, 12] on icon "close" at bounding box center [264, 11] width 6 height 6
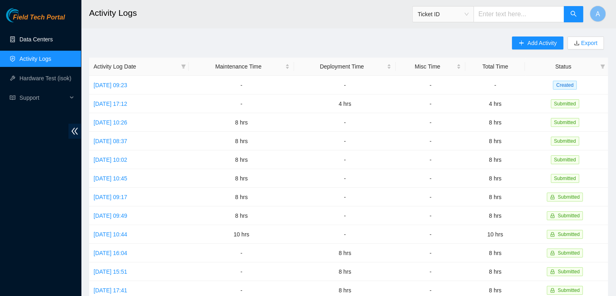
click at [53, 43] on link "Data Centers" at bounding box center [35, 39] width 33 height 6
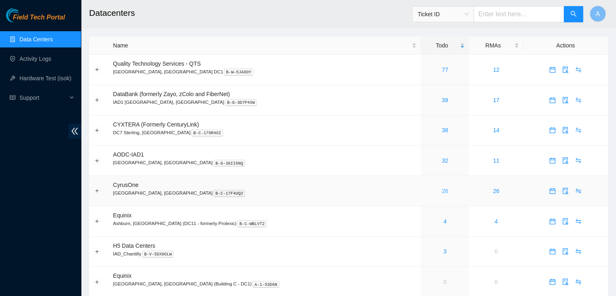
click at [442, 191] on link "26" at bounding box center [445, 190] width 6 height 6
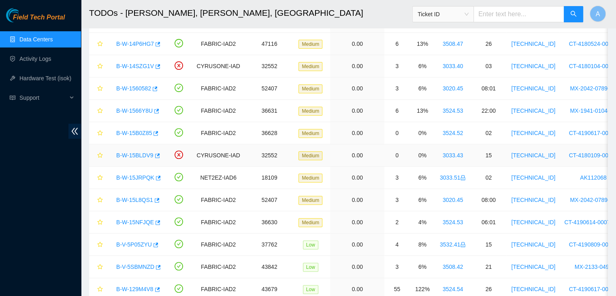
scroll to position [321, 0]
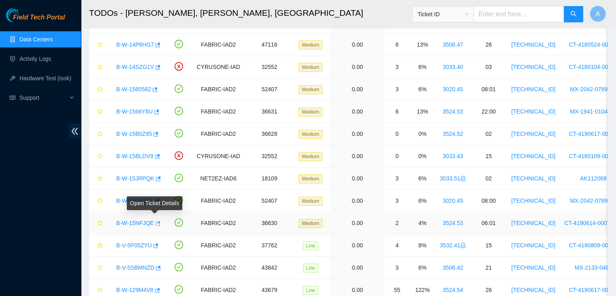
click at [154, 222] on icon "button" at bounding box center [157, 223] width 6 height 6
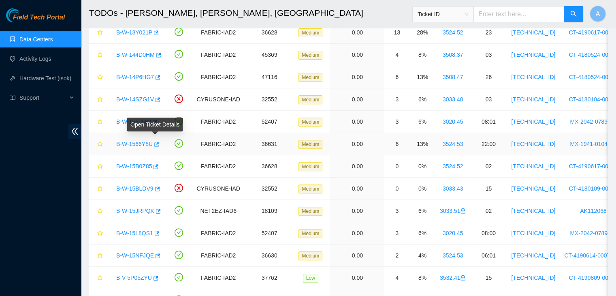
click at [153, 143] on icon "button" at bounding box center [156, 144] width 6 height 6
click at [43, 80] on link "Hardware Test (isok)" at bounding box center [45, 78] width 52 height 6
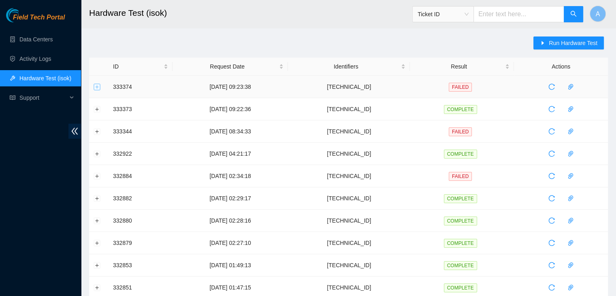
click at [97, 86] on button "Expand row" at bounding box center [97, 86] width 6 height 6
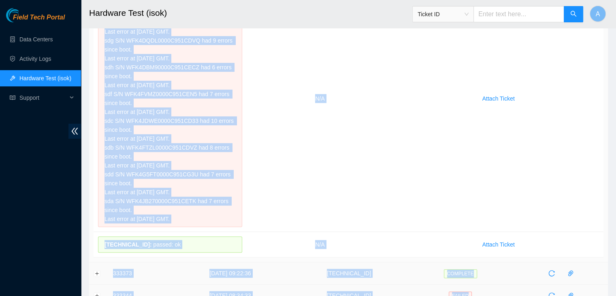
scroll to position [220, 0]
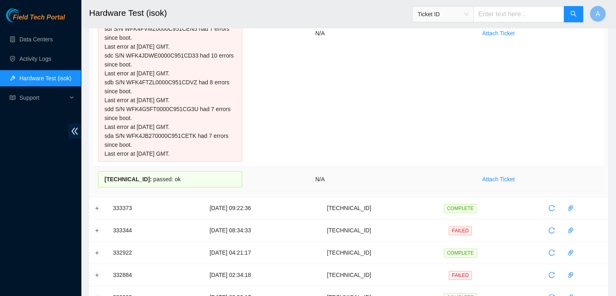
drag, startPoint x: 109, startPoint y: 67, endPoint x: 453, endPoint y: 190, distance: 365.5
click at [453, 190] on tbody "333374 08-09-2025 09:23:38 23.36.67.46 FAILED Result Detail Message Ticket ID 2…" at bounding box center [348, 237] width 519 height 764
copy tr "333374 08-09-2025 09:23:38 23.36.67.46 FAILED"
click at [317, 104] on td "N/A" at bounding box center [320, 33] width 147 height 266
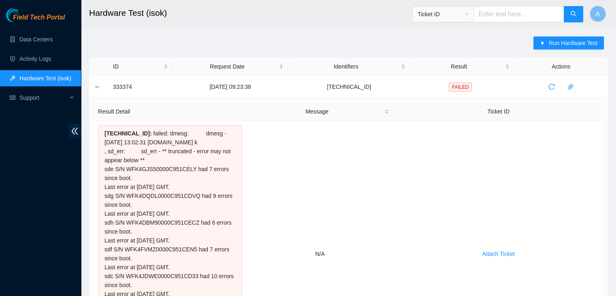
click at [517, 15] on input "text" at bounding box center [518, 14] width 91 height 16
click at [460, 13] on span "Ticket ID" at bounding box center [442, 14] width 51 height 12
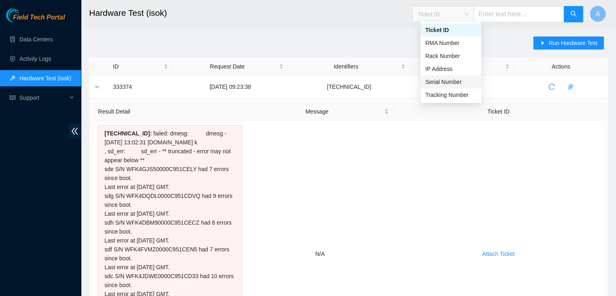
click at [450, 86] on div "Serial Number" at bounding box center [450, 81] width 61 height 13
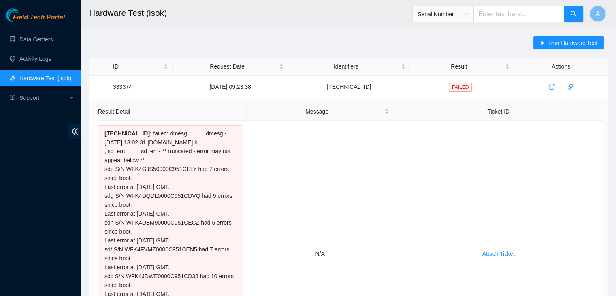
click at [518, 16] on input "text" at bounding box center [518, 14] width 91 height 16
paste input "MX-1941-0104"
type input "MX-1941-0104"
click at [573, 15] on icon "search" at bounding box center [574, 14] width 6 height 6
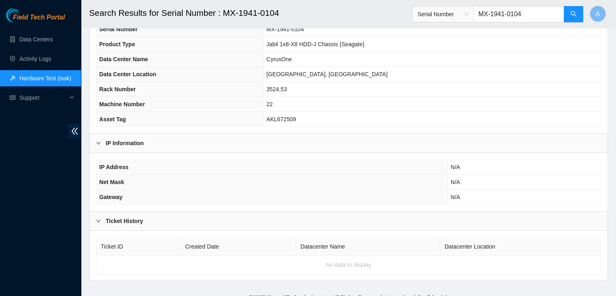
scroll to position [78, 0]
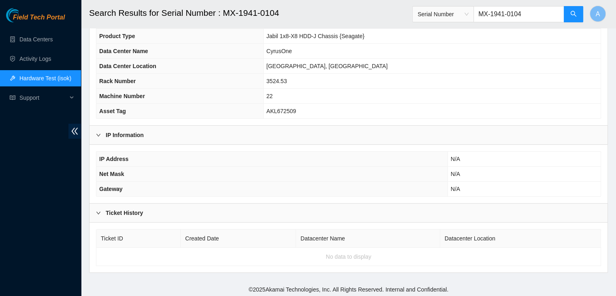
click at [321, 245] on th "Datacenter Name" at bounding box center [368, 238] width 144 height 18
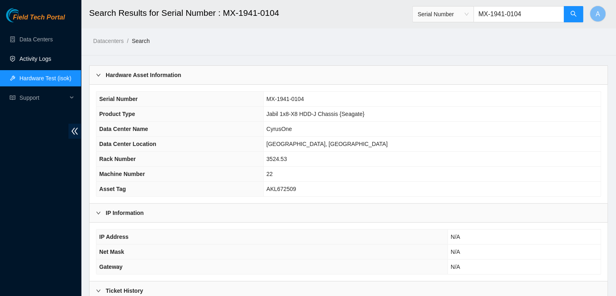
click at [51, 55] on link "Activity Logs" at bounding box center [35, 58] width 32 height 6
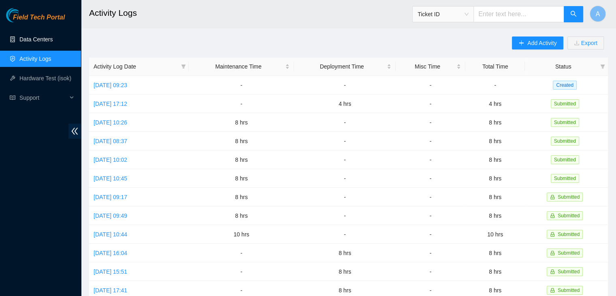
click at [34, 36] on link "Data Centers" at bounding box center [35, 39] width 33 height 6
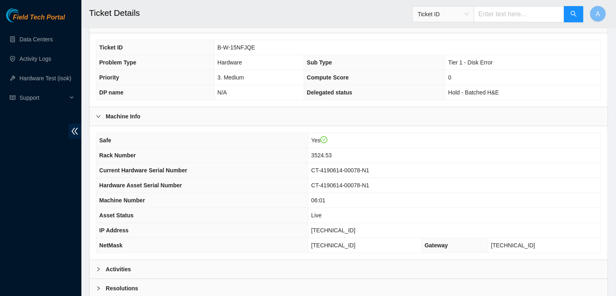
scroll to position [215, 0]
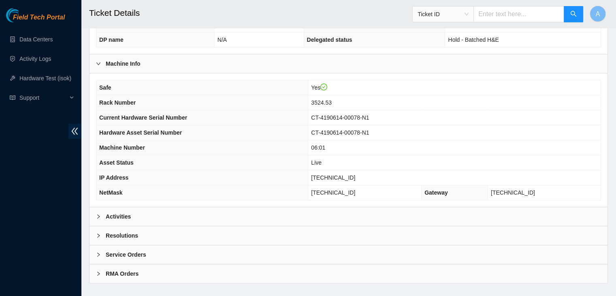
click at [449, 207] on div "Activities" at bounding box center [348, 216] width 518 height 19
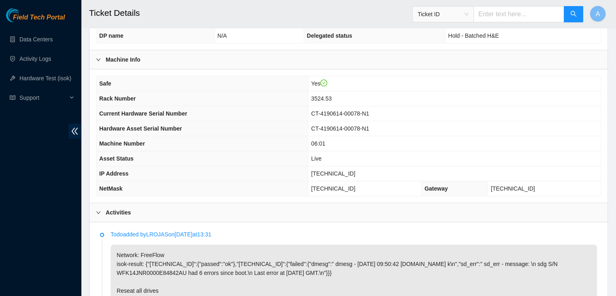
scroll to position [218, 0]
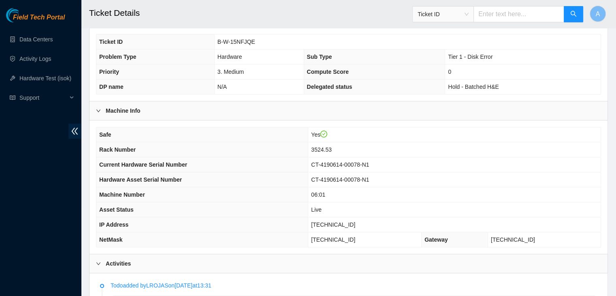
scroll to position [166, 0]
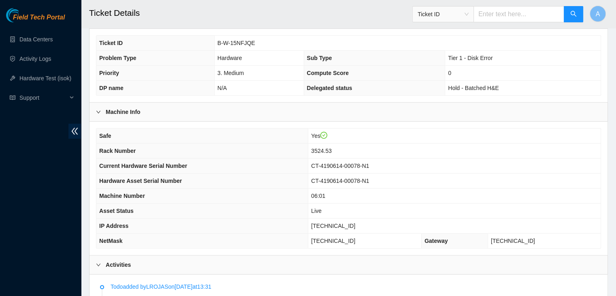
click at [340, 222] on span "[TECHNICAL_ID]" at bounding box center [333, 225] width 44 height 6
copy span "[TECHNICAL_ID]"
click at [340, 222] on span "[TECHNICAL_ID]" at bounding box center [333, 225] width 44 height 6
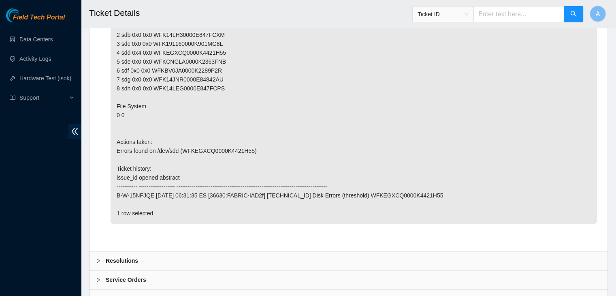
scroll to position [973, 0]
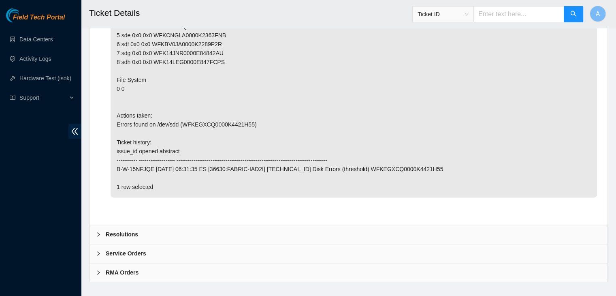
click at [338, 225] on div "Resolutions" at bounding box center [348, 234] width 518 height 19
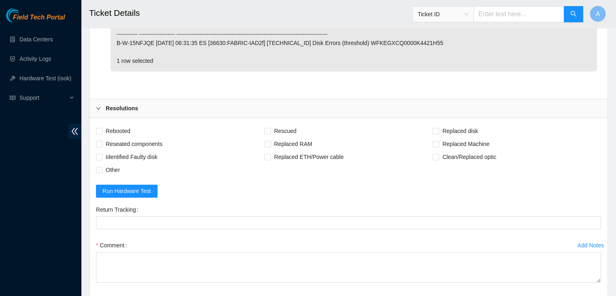
scroll to position [1100, 0]
click at [133, 124] on div "Rebooted" at bounding box center [180, 130] width 168 height 13
click at [277, 124] on span "Rescued" at bounding box center [285, 130] width 29 height 13
click at [270, 127] on input "Rescued" at bounding box center [267, 130] width 6 height 6
checkbox input "true"
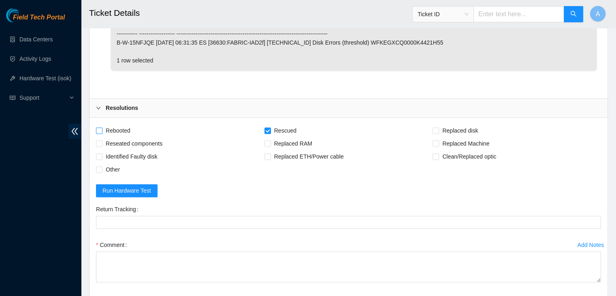
click at [118, 124] on span "Rebooted" at bounding box center [117, 130] width 31 height 13
click at [102, 127] on input "Rebooted" at bounding box center [99, 130] width 6 height 6
checkbox input "true"
click at [120, 137] on span "Reseated components" at bounding box center [133, 143] width 63 height 13
click at [102, 140] on input "Reseated components" at bounding box center [99, 143] width 6 height 6
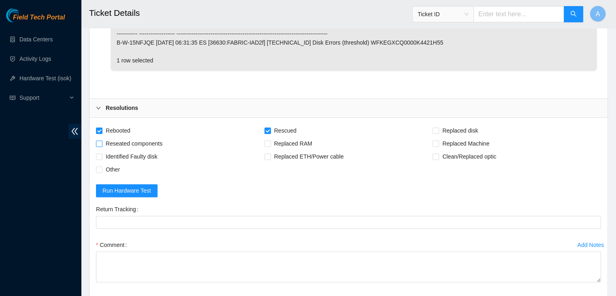
checkbox input "true"
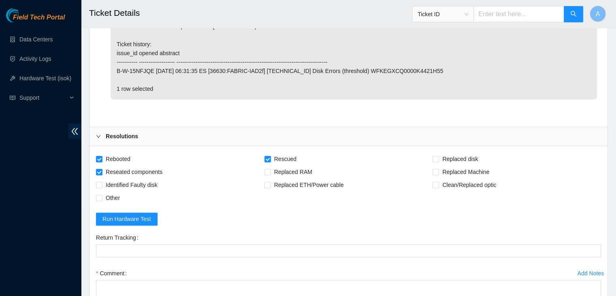
scroll to position [1181, 0]
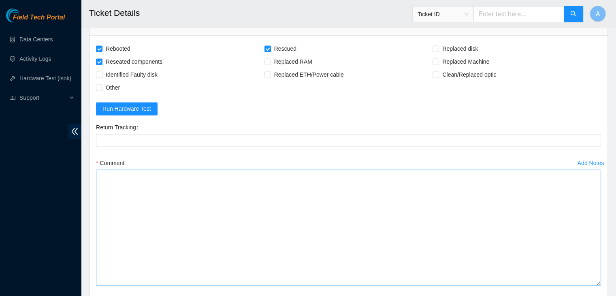
drag, startPoint x: 598, startPoint y: 185, endPoint x: 566, endPoint y: 292, distance: 110.6
click at [566, 285] on textarea "Comment" at bounding box center [348, 227] width 505 height 116
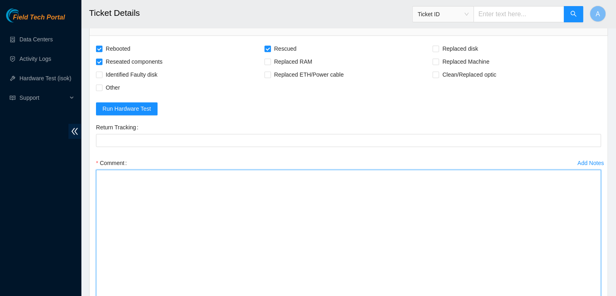
click at [519, 234] on textarea "Comment" at bounding box center [348, 237] width 505 height 136
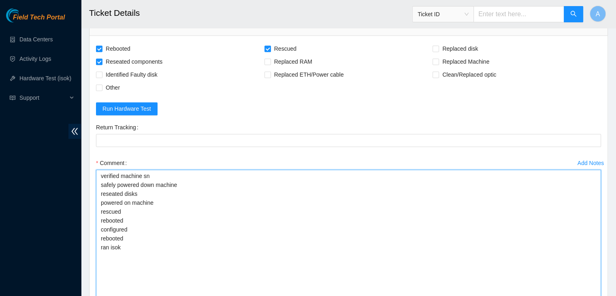
paste textarea "333373 [DATE] 09:22:36 [TECHNICAL_ID] COMPLETE Result Detail Message Ticket ID …"
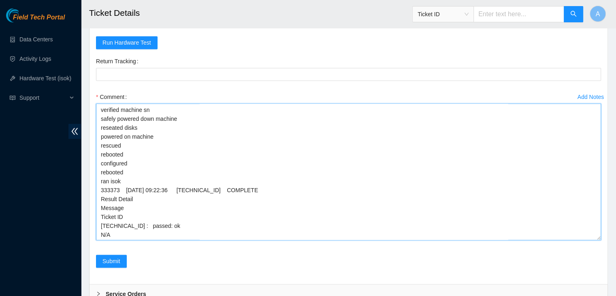
scroll to position [1288, 0]
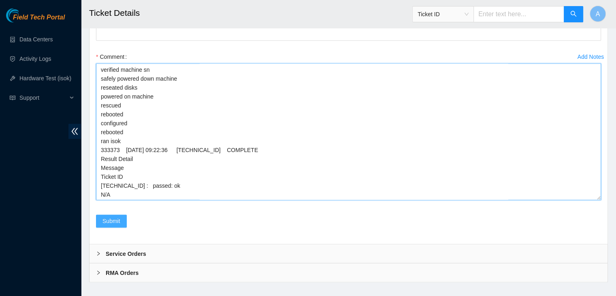
type textarea "verified machine sn safely powered down machine reseated disks powered on machi…"
click at [117, 216] on span "Submit" at bounding box center [111, 220] width 18 height 9
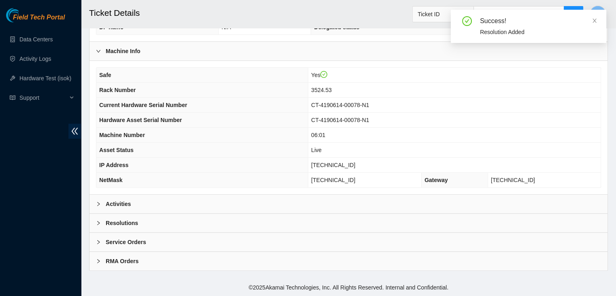
scroll to position [216, 0]
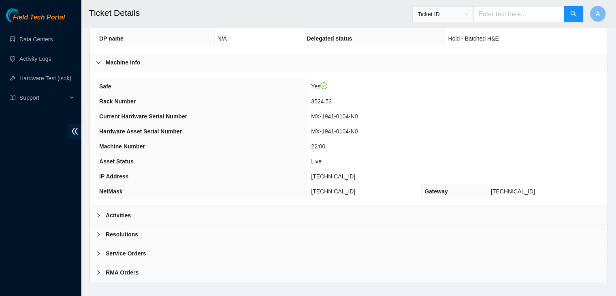
scroll to position [215, 0]
click at [300, 206] on div "Activities" at bounding box center [348, 215] width 518 height 19
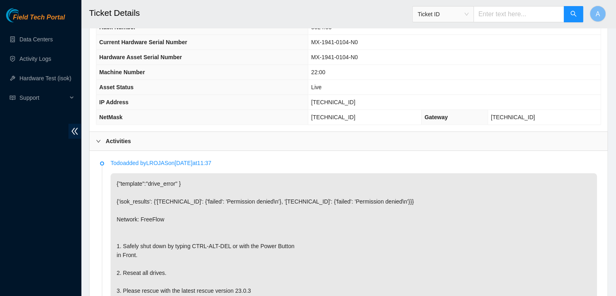
scroll to position [290, 0]
click at [329, 204] on p "{"template":"drive_error" } {'isok_results': {'[TECHNICAL_ID]': {'failed': 'Per…" at bounding box center [354, 262] width 486 height 181
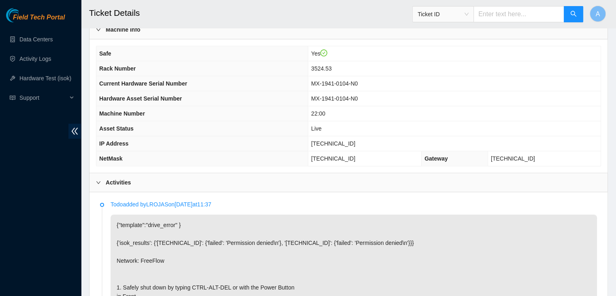
scroll to position [246, 0]
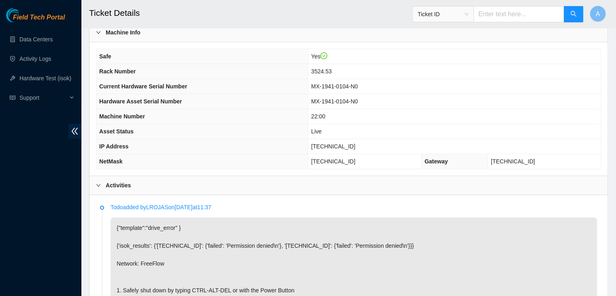
click at [355, 143] on span "[TECHNICAL_ID]" at bounding box center [333, 146] width 44 height 6
copy span "[TECHNICAL_ID]"
click at [355, 143] on span "[TECHNICAL_ID]" at bounding box center [333, 146] width 44 height 6
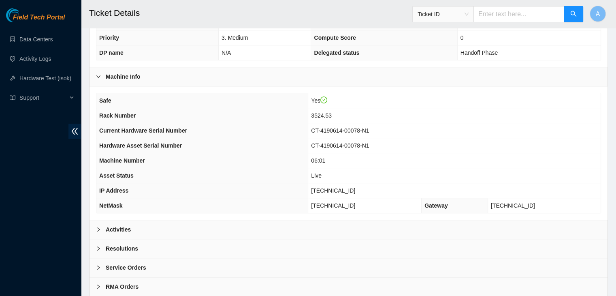
scroll to position [206, 0]
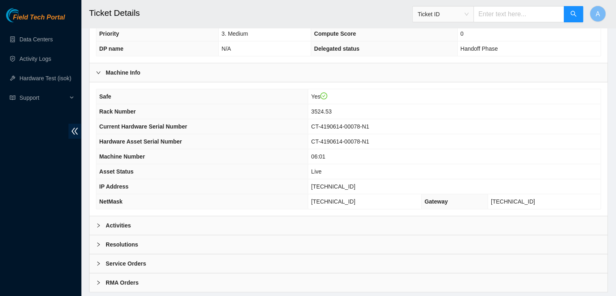
click at [334, 216] on div "Activities" at bounding box center [348, 225] width 518 height 19
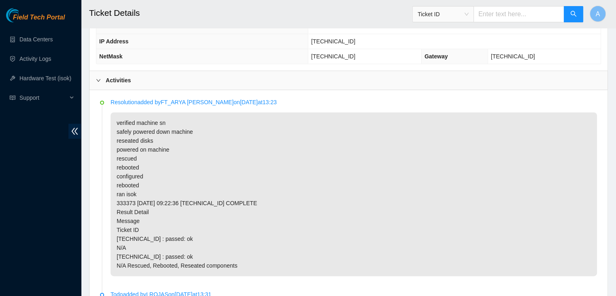
scroll to position [351, 0]
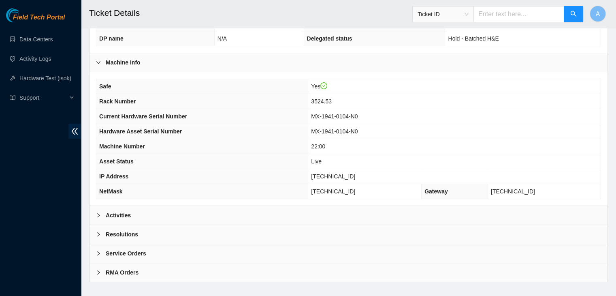
click at [266, 206] on div "Activities" at bounding box center [348, 215] width 518 height 19
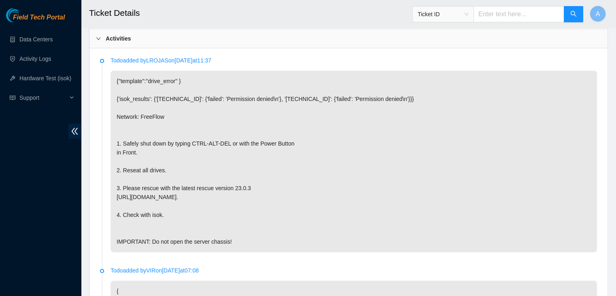
scroll to position [180, 0]
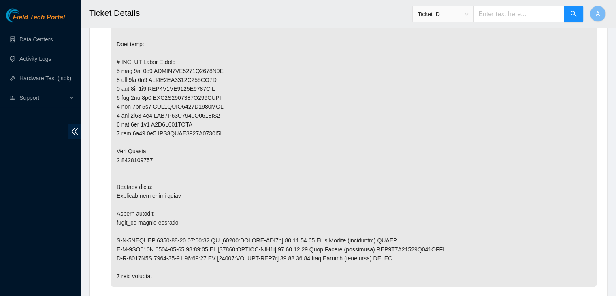
scroll to position [1125, 0]
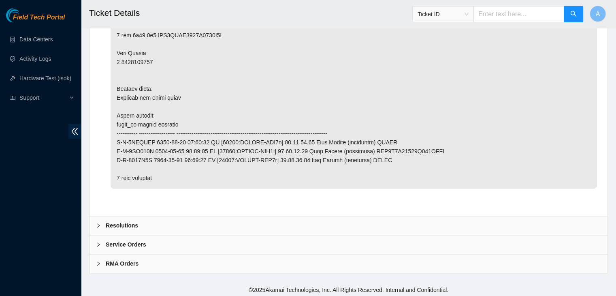
click at [311, 228] on div "Resolutions" at bounding box center [348, 225] width 518 height 19
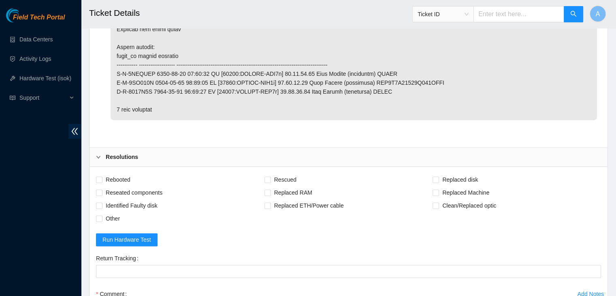
scroll to position [1194, 0]
click at [122, 174] on span "Rebooted" at bounding box center [117, 178] width 31 height 13
click at [102, 176] on input "Rebooted" at bounding box center [99, 179] width 6 height 6
checkbox input "true"
click at [264, 172] on label "Rescued" at bounding box center [281, 178] width 35 height 13
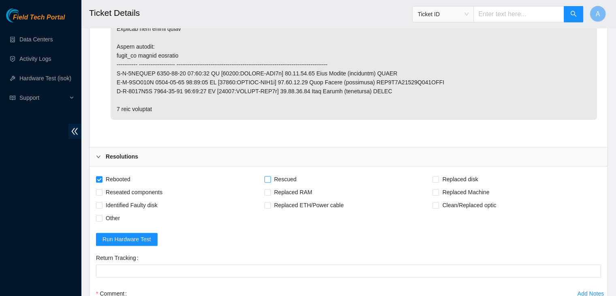
click at [264, 176] on input "Rescued" at bounding box center [267, 179] width 6 height 6
checkbox input "true"
click at [152, 188] on span "Reseated components" at bounding box center [133, 191] width 63 height 13
click at [102, 189] on input "Reseated components" at bounding box center [99, 192] width 6 height 6
checkbox input "true"
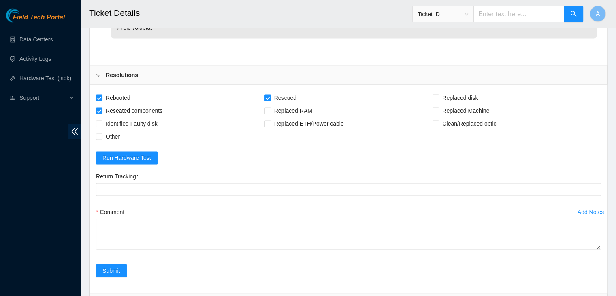
scroll to position [1333, 0]
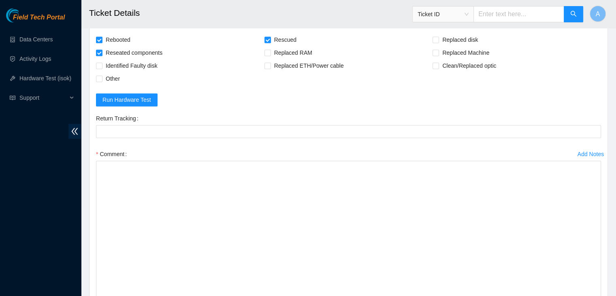
drag, startPoint x: 599, startPoint y: 184, endPoint x: 568, endPoint y: 314, distance: 134.0
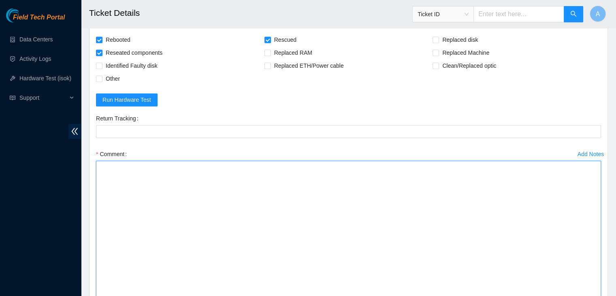
click at [496, 239] on textarea "Comment" at bounding box center [348, 240] width 505 height 161
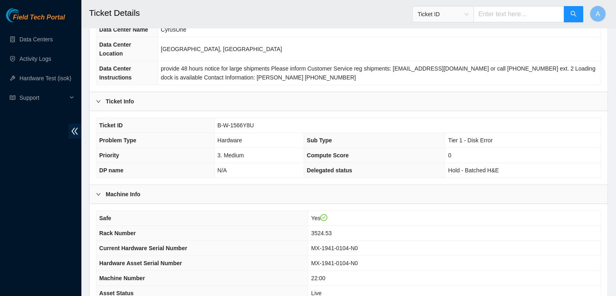
scroll to position [253, 0]
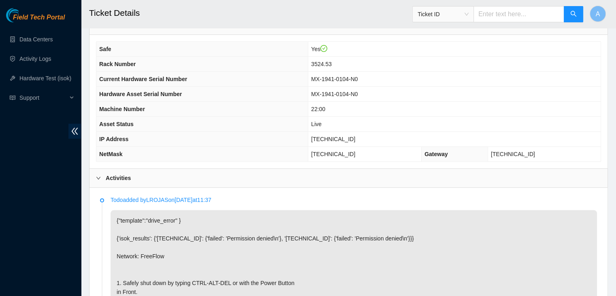
click at [351, 136] on span "23.36.67.46" at bounding box center [333, 139] width 44 height 6
copy span "23.36.67.46"
click at [351, 136] on span "23.36.67.46" at bounding box center [333, 139] width 44 height 6
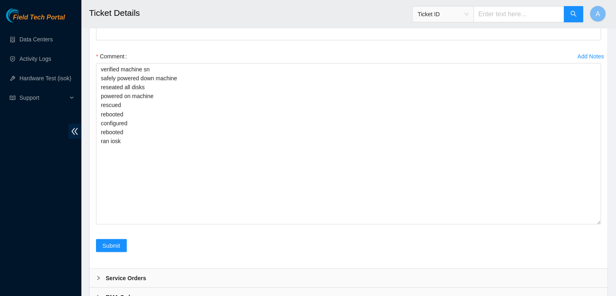
scroll to position [1464, 0]
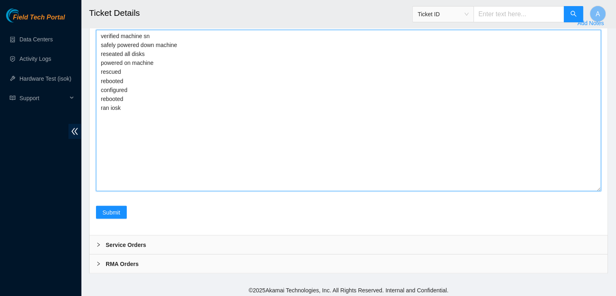
click at [348, 186] on textarea "verified machine sn safely powered down machine reseated all disks powered on m…" at bounding box center [348, 110] width 505 height 161
paste textarea "333374 08-09-2025 09:23:38 23.36.67.46 FAILED Result Detail Message Ticket ID 2…"
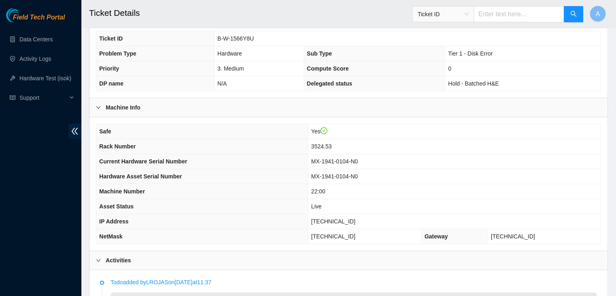
scroll to position [170, 0]
type textarea "verified machine sn safely powered down machine reseated all disks powered on m…"
click at [347, 159] on span "MX-1941-0104-N0" at bounding box center [334, 162] width 47 height 6
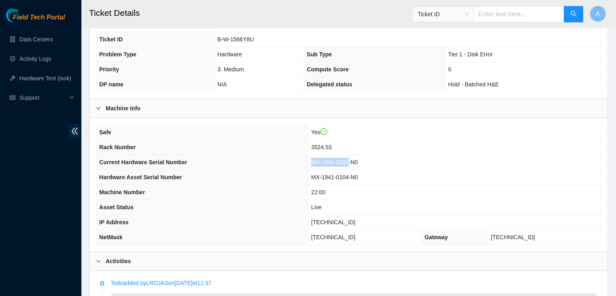
drag, startPoint x: 372, startPoint y: 152, endPoint x: 334, endPoint y: 153, distance: 37.3
click at [334, 155] on td "MX-1941-0104-N0" at bounding box center [454, 162] width 292 height 15
copy span "MX-1941-0104"
click at [334, 155] on td "MX-1941-0104-N0" at bounding box center [454, 162] width 292 height 15
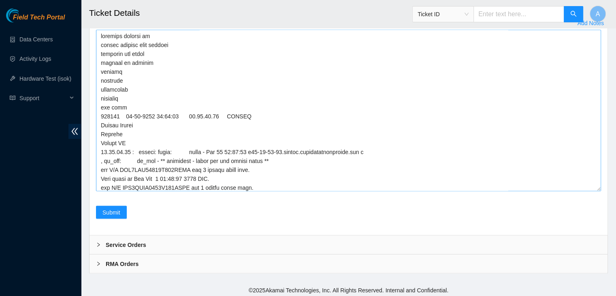
scroll to position [154, 0]
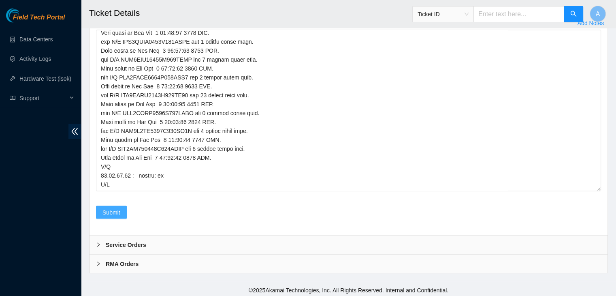
click at [121, 206] on button "Submit" at bounding box center [111, 211] width 31 height 13
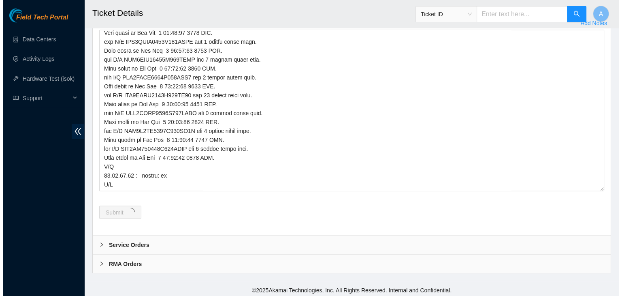
scroll to position [0, 0]
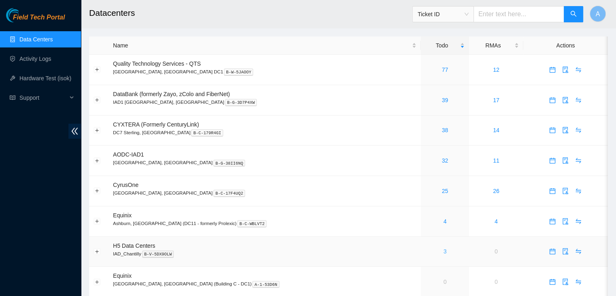
click at [443, 251] on link "3" at bounding box center [444, 251] width 3 height 6
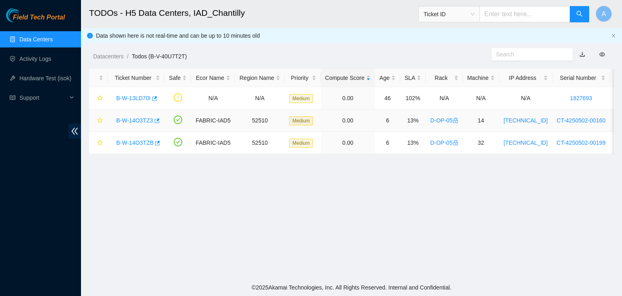
click at [136, 120] on link "B-W-14O3TZ3" at bounding box center [134, 120] width 37 height 6
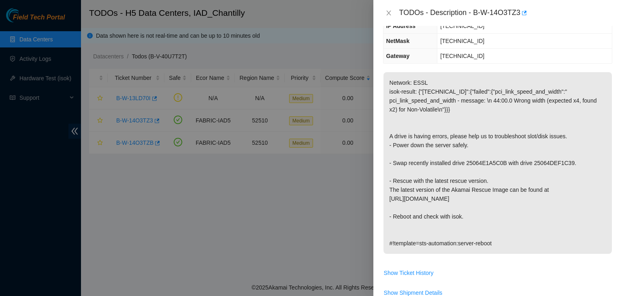
scroll to position [92, 0]
click at [391, 13] on icon "close" at bounding box center [388, 13] width 6 height 6
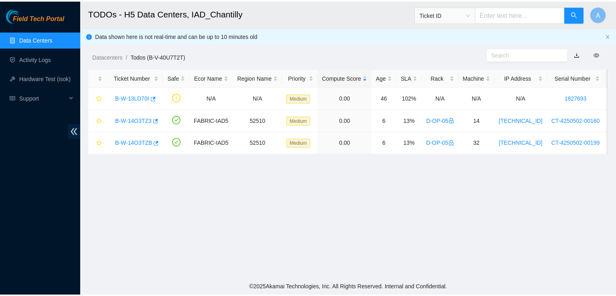
scroll to position [119, 0]
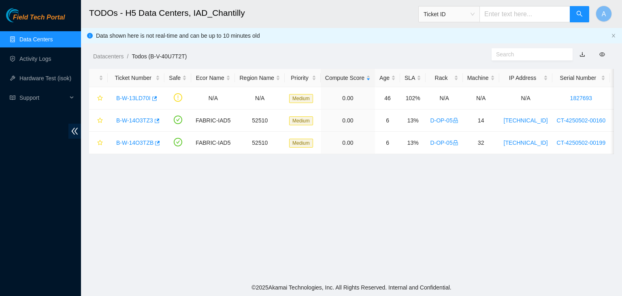
click at [53, 40] on link "Data Centers" at bounding box center [35, 39] width 33 height 6
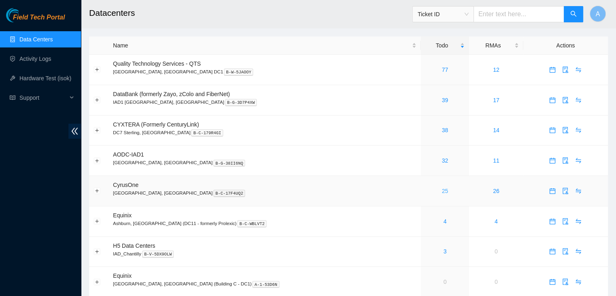
click at [442, 188] on link "25" at bounding box center [445, 190] width 6 height 6
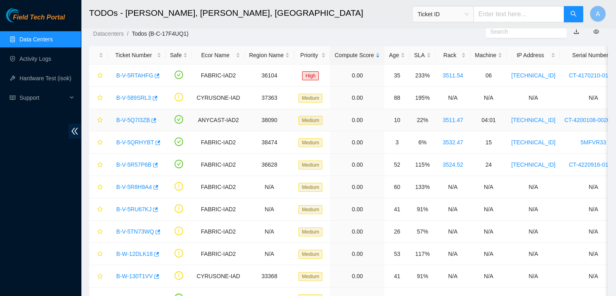
scroll to position [84, 0]
